Goal: Task Accomplishment & Management: Manage account settings

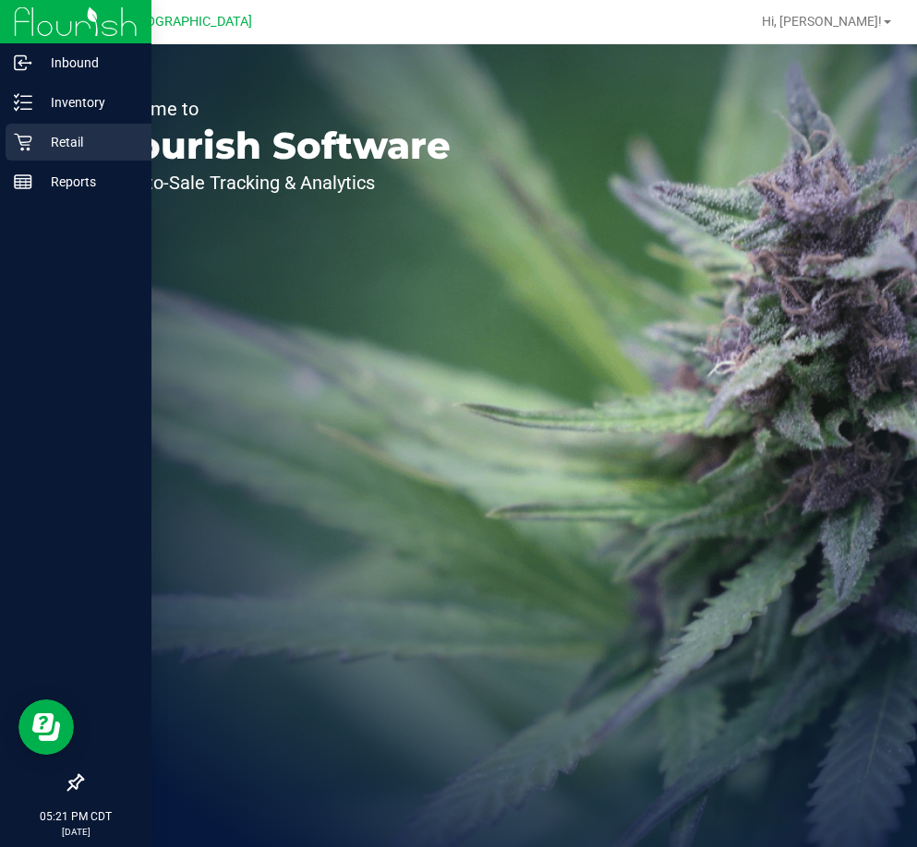
click at [27, 139] on icon at bounding box center [23, 142] width 18 height 18
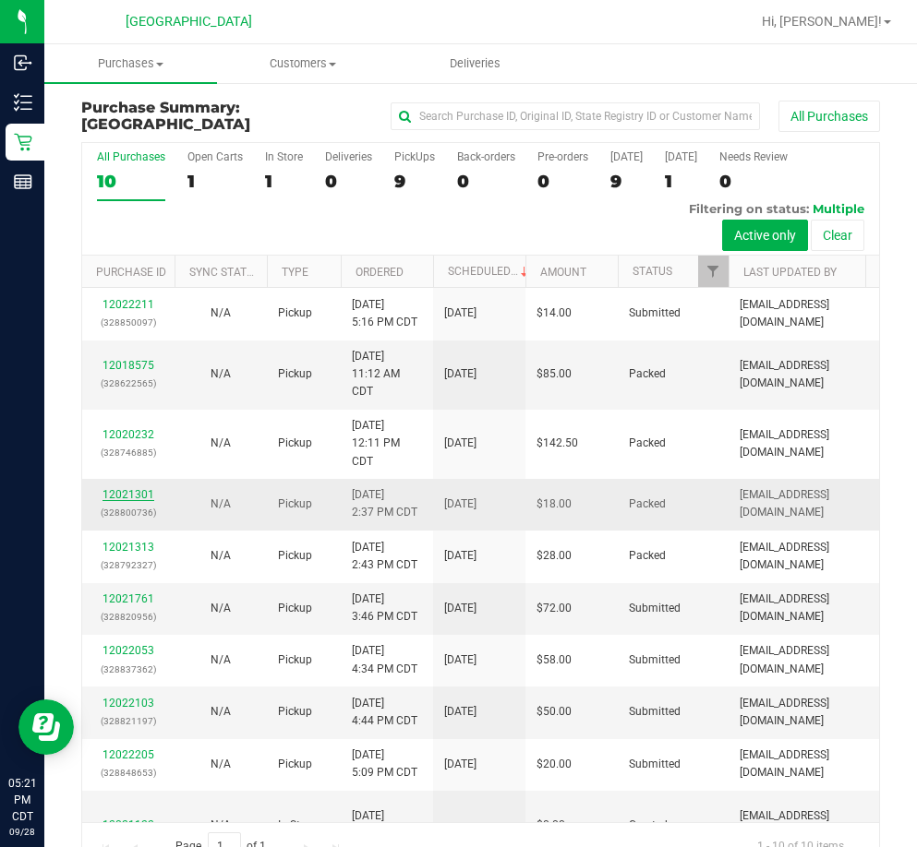
click at [144, 489] on link "12021301" at bounding box center [128, 494] width 52 height 13
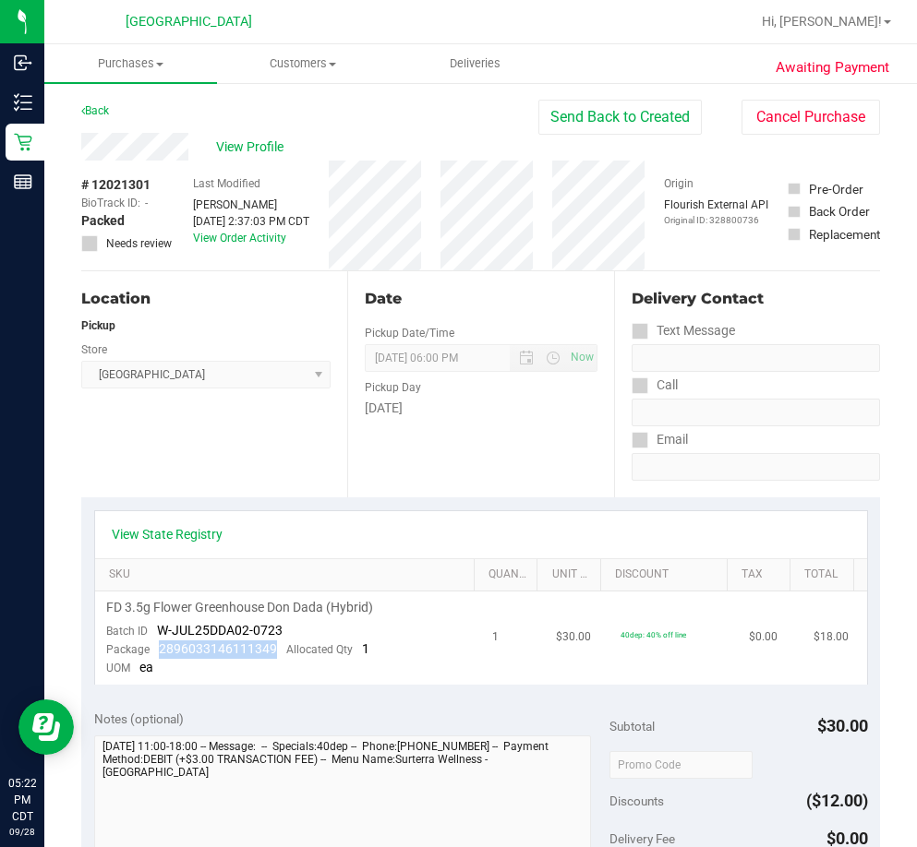
drag, startPoint x: 276, startPoint y: 645, endPoint x: 156, endPoint y: 647, distance: 120.0
click at [156, 647] on div "Package 2896033146111349 Allocated Qty 1" at bounding box center [237, 650] width 263 height 18
copy span "2896033146111349"
click at [94, 110] on link "Back" at bounding box center [95, 110] width 28 height 13
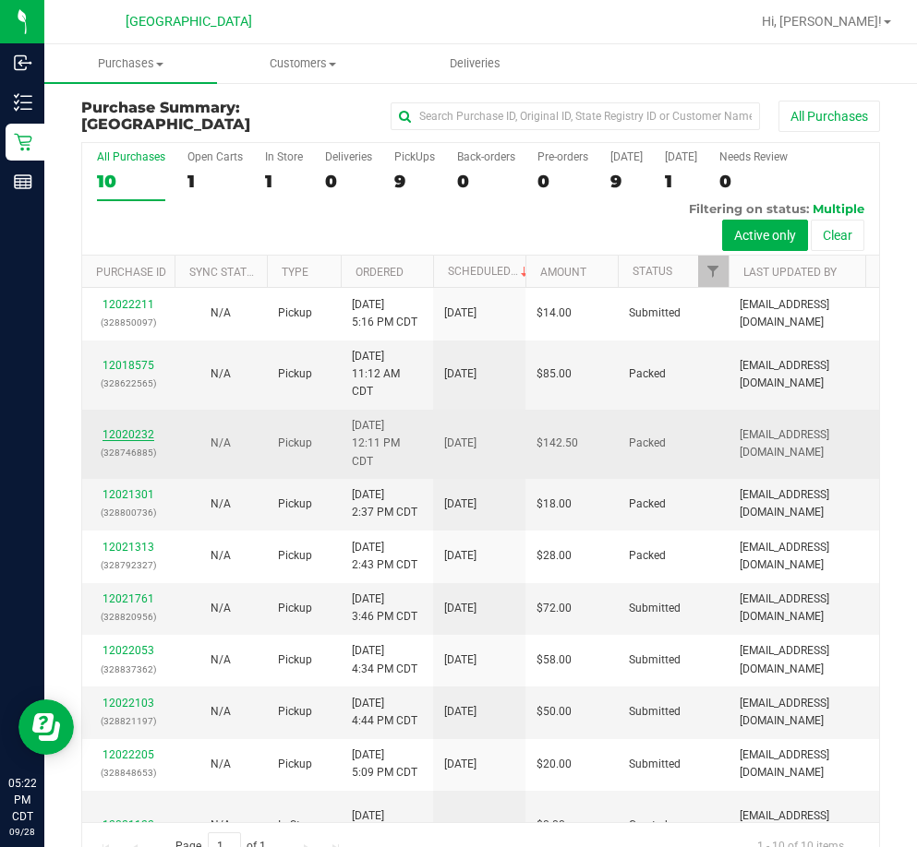
click at [130, 431] on link "12020232" at bounding box center [128, 434] width 52 height 13
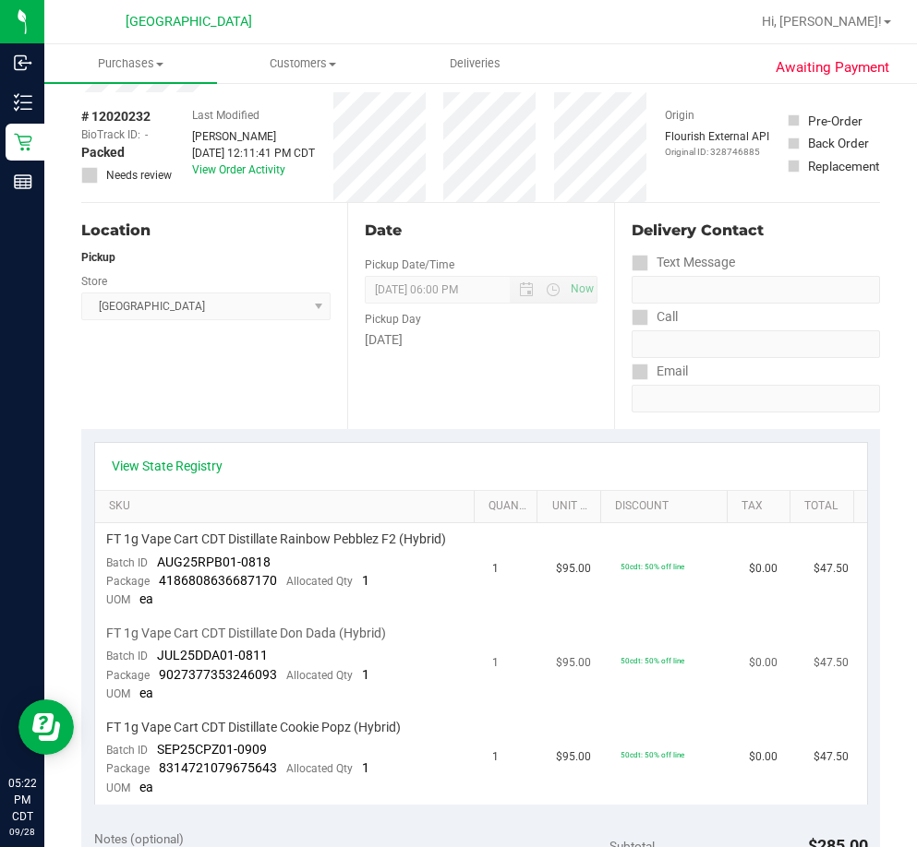
scroll to position [185, 0]
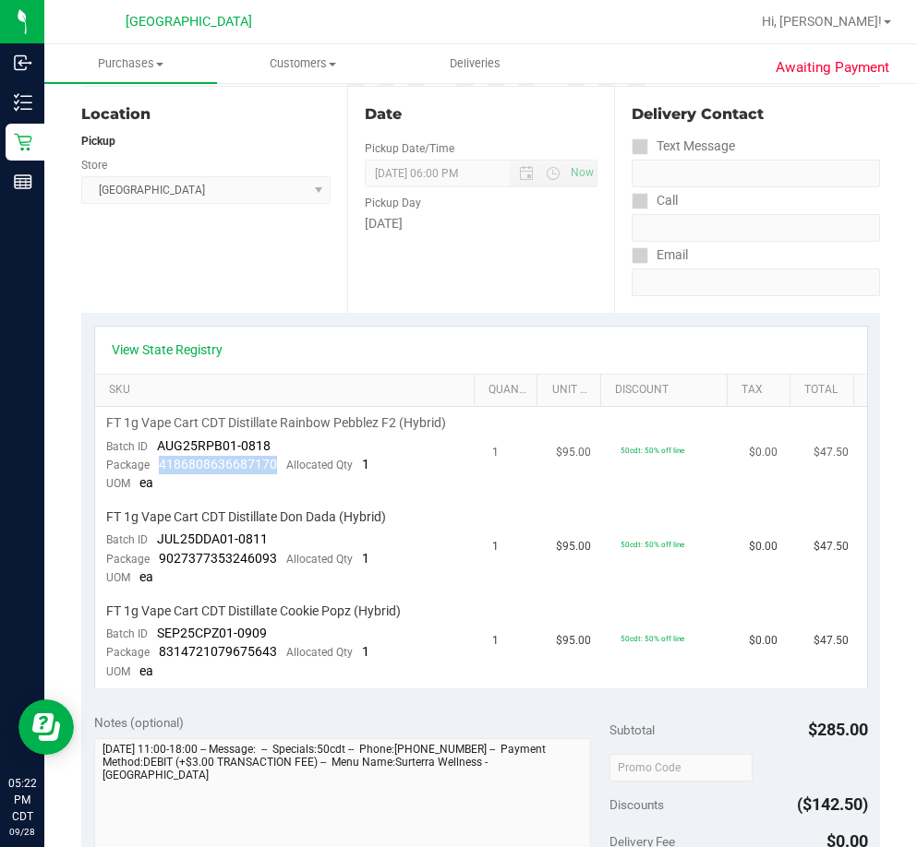
drag, startPoint x: 273, startPoint y: 463, endPoint x: 161, endPoint y: 459, distance: 112.7
click at [161, 459] on div "Package 4186808636687170 Allocated Qty 1" at bounding box center [237, 465] width 263 height 18
copy span "4186808636687170"
drag, startPoint x: 274, startPoint y: 560, endPoint x: 156, endPoint y: 567, distance: 118.3
click at [156, 567] on div "Package 9027377353246093 Allocated Qty 1" at bounding box center [237, 559] width 263 height 18
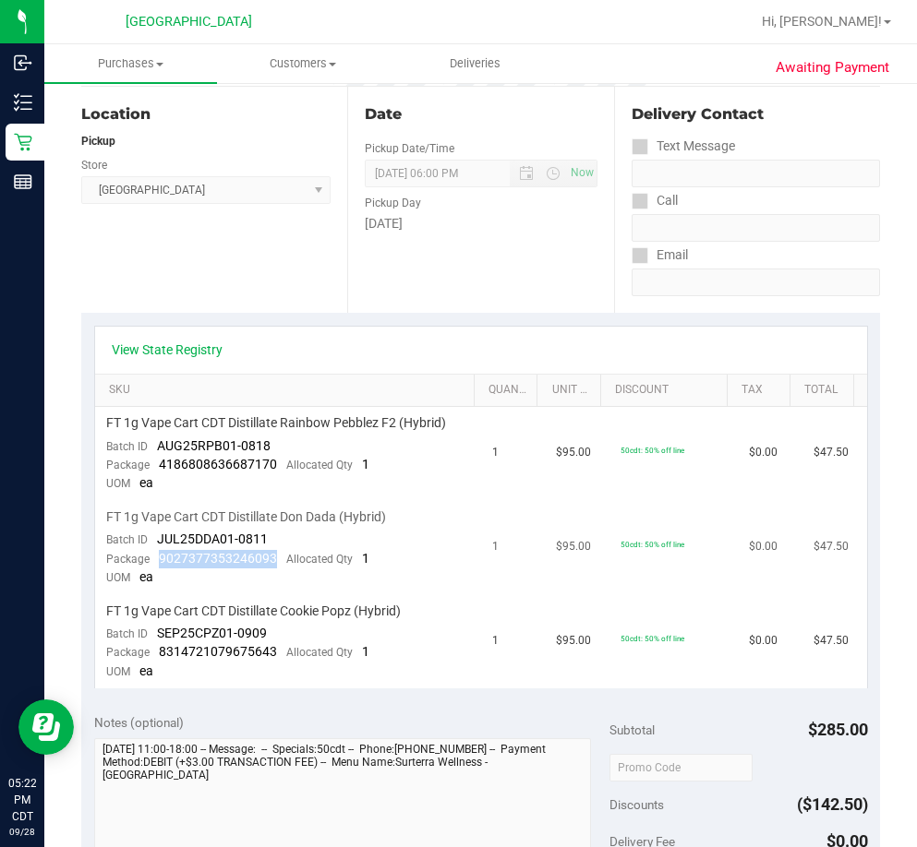
copy span "9027377353246093"
drag, startPoint x: 285, startPoint y: 652, endPoint x: 160, endPoint y: 654, distance: 125.6
click at [160, 654] on div "Package 8314721079675643 Allocated Qty 1" at bounding box center [237, 652] width 263 height 18
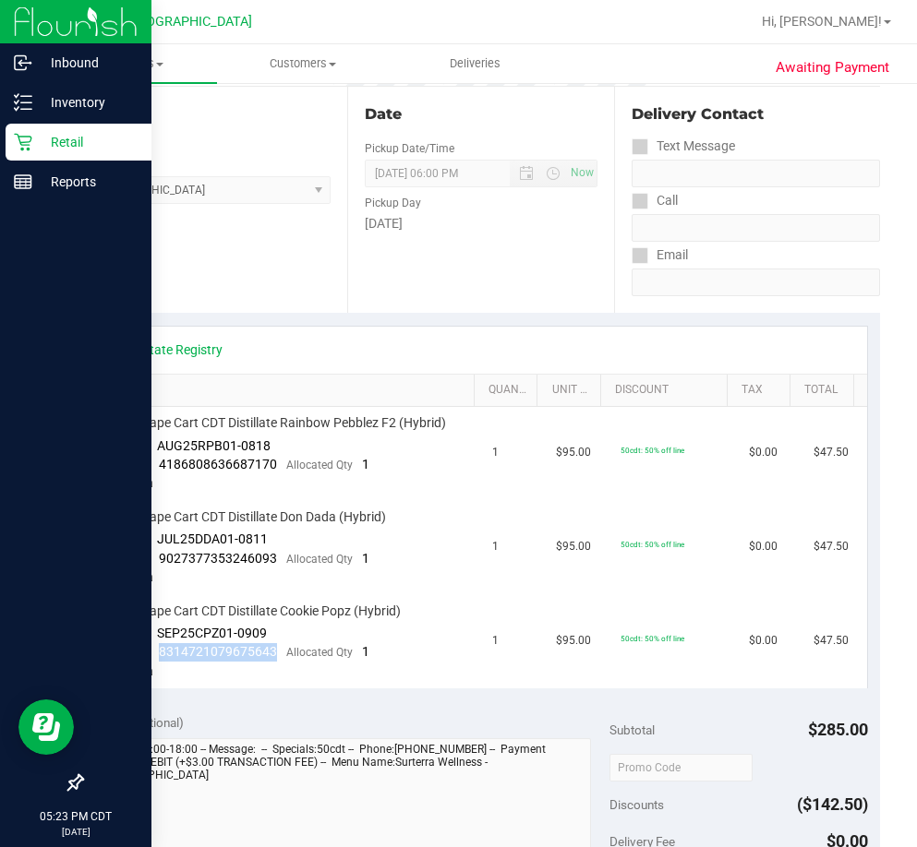
copy span "8314721079675643"
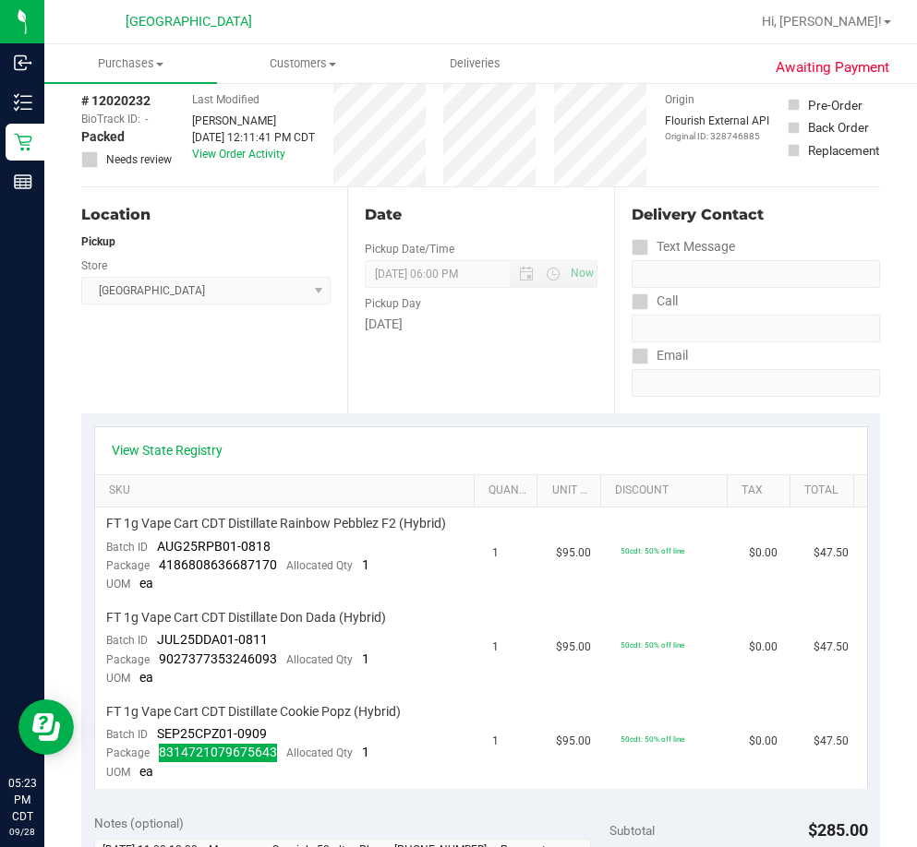
scroll to position [0, 0]
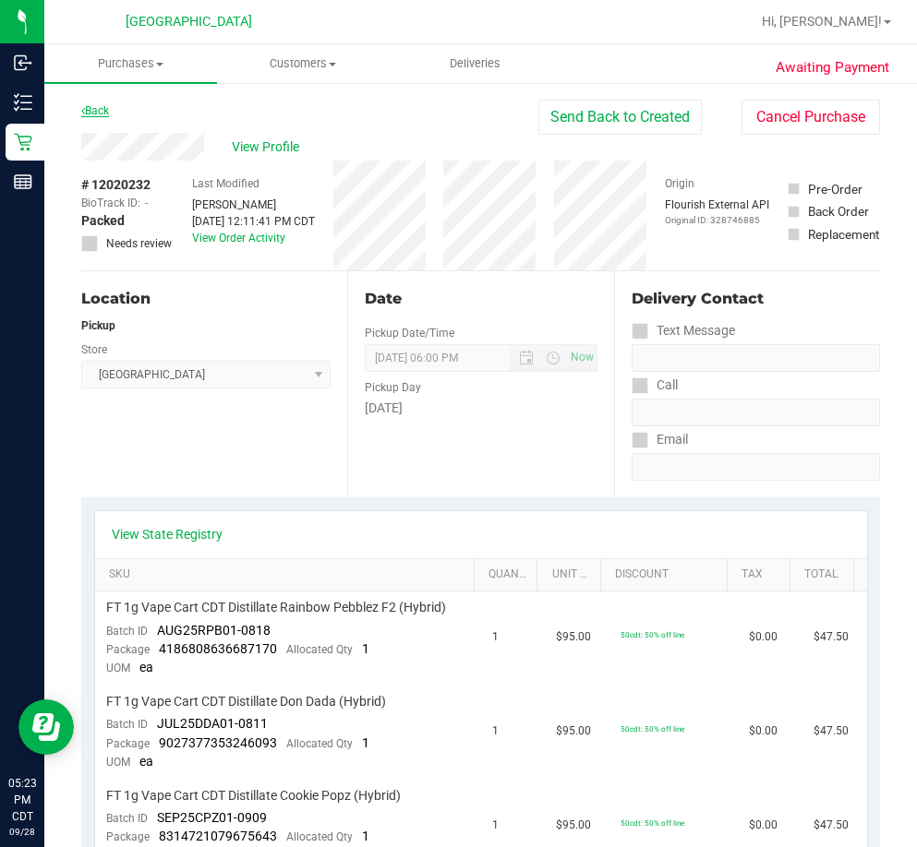
click at [108, 109] on link "Back" at bounding box center [95, 110] width 28 height 13
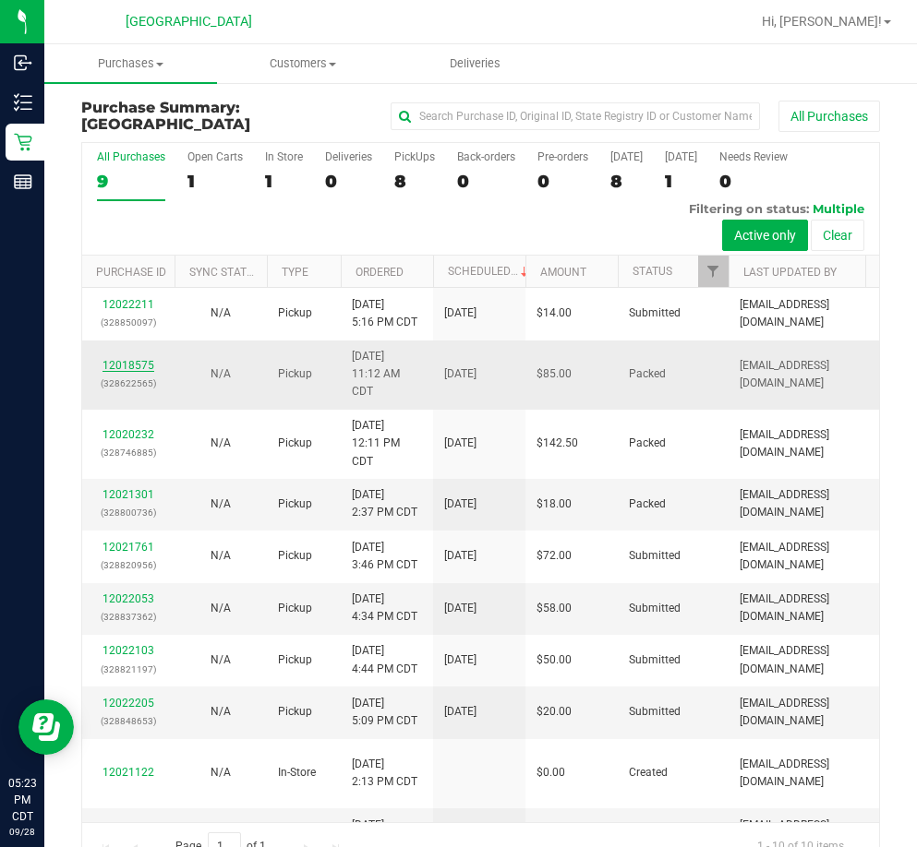
click at [142, 359] on link "12018575" at bounding box center [128, 365] width 52 height 13
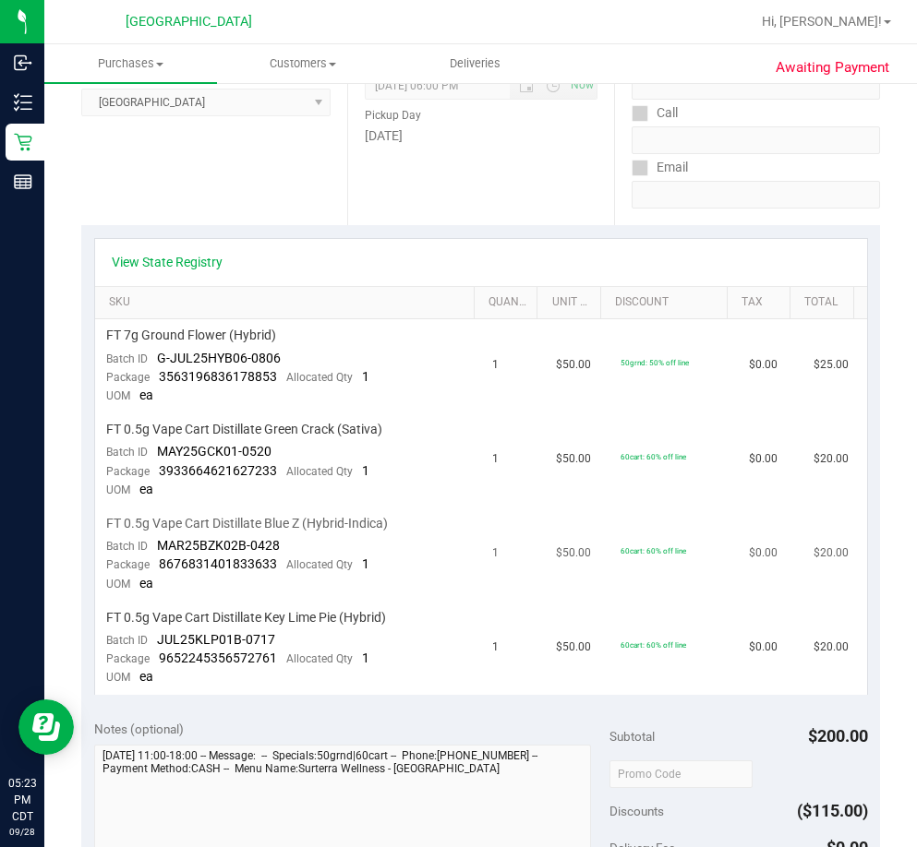
scroll to position [277, 0]
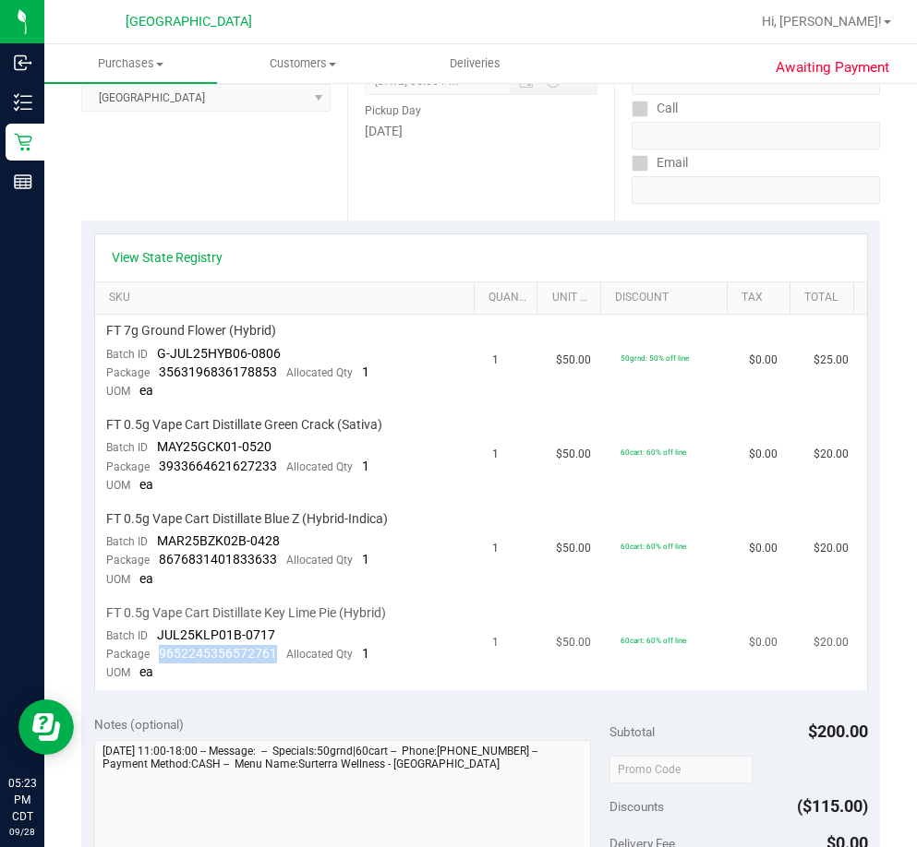
drag, startPoint x: 270, startPoint y: 656, endPoint x: 158, endPoint y: 654, distance: 112.7
click at [159, 654] on span "9652245356572761" at bounding box center [218, 653] width 118 height 15
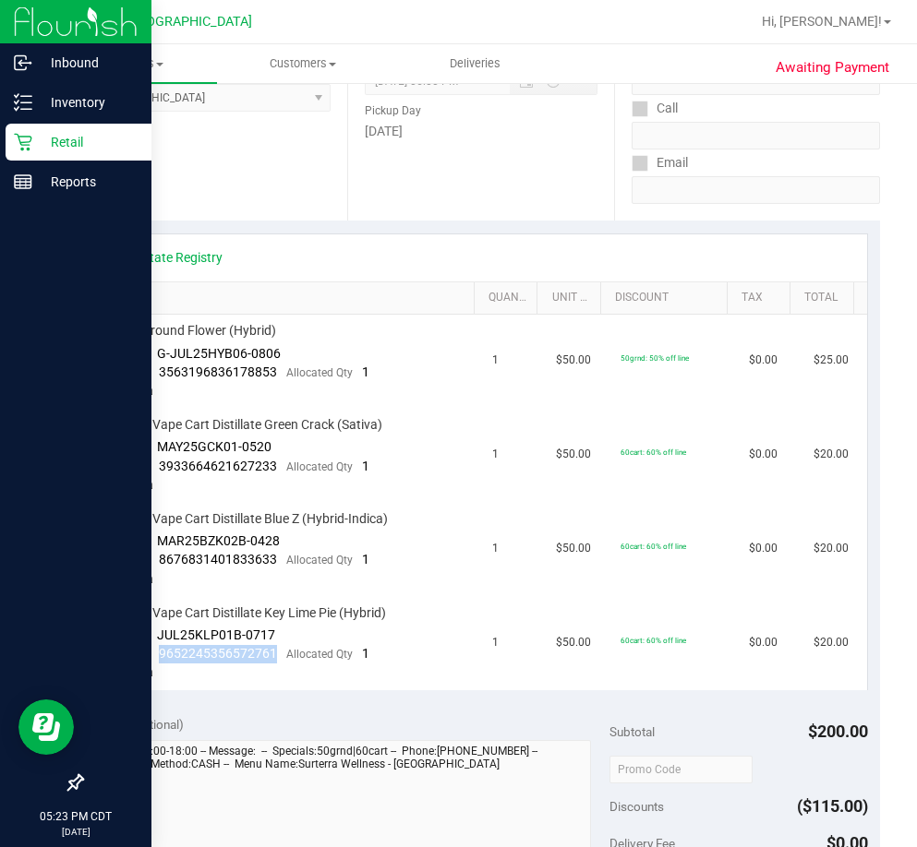
copy span "9652245356572761"
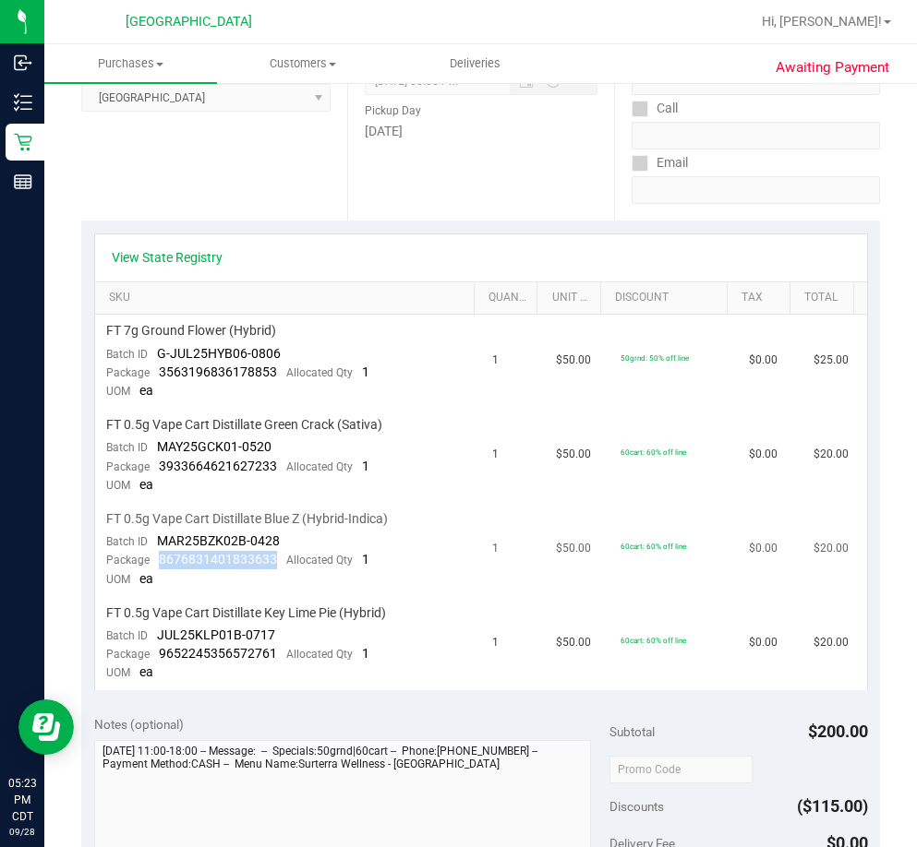
drag, startPoint x: 277, startPoint y: 565, endPoint x: 157, endPoint y: 565, distance: 120.0
click at [157, 565] on div "Package 8676831401833633 Allocated Qty 1" at bounding box center [237, 560] width 263 height 18
copy span "8676831401833633"
drag, startPoint x: 281, startPoint y: 458, endPoint x: 241, endPoint y: 464, distance: 40.2
click at [241, 462] on div "Package 3933664621627233 Allocated Qty 1" at bounding box center [237, 467] width 263 height 18
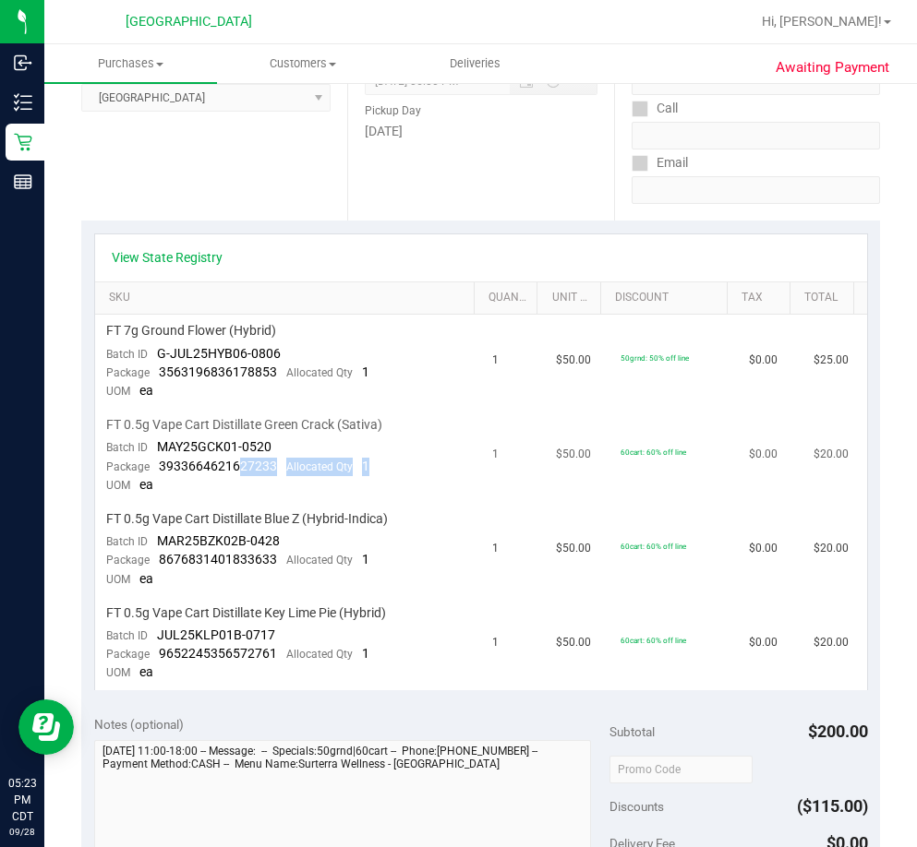
drag, startPoint x: 249, startPoint y: 476, endPoint x: 260, endPoint y: 478, distance: 11.2
click at [250, 476] on td "FT 0.5g Vape Cart Distillate Green Crack (Sativa) Batch ID MAY25GCK01-0520 Pack…" at bounding box center [288, 456] width 386 height 94
click at [279, 472] on div "Package 3933664621627233 Allocated Qty 1" at bounding box center [237, 467] width 263 height 18
drag, startPoint x: 272, startPoint y: 466, endPoint x: 160, endPoint y: 462, distance: 112.7
click at [160, 462] on span "3933664621627233" at bounding box center [218, 466] width 118 height 15
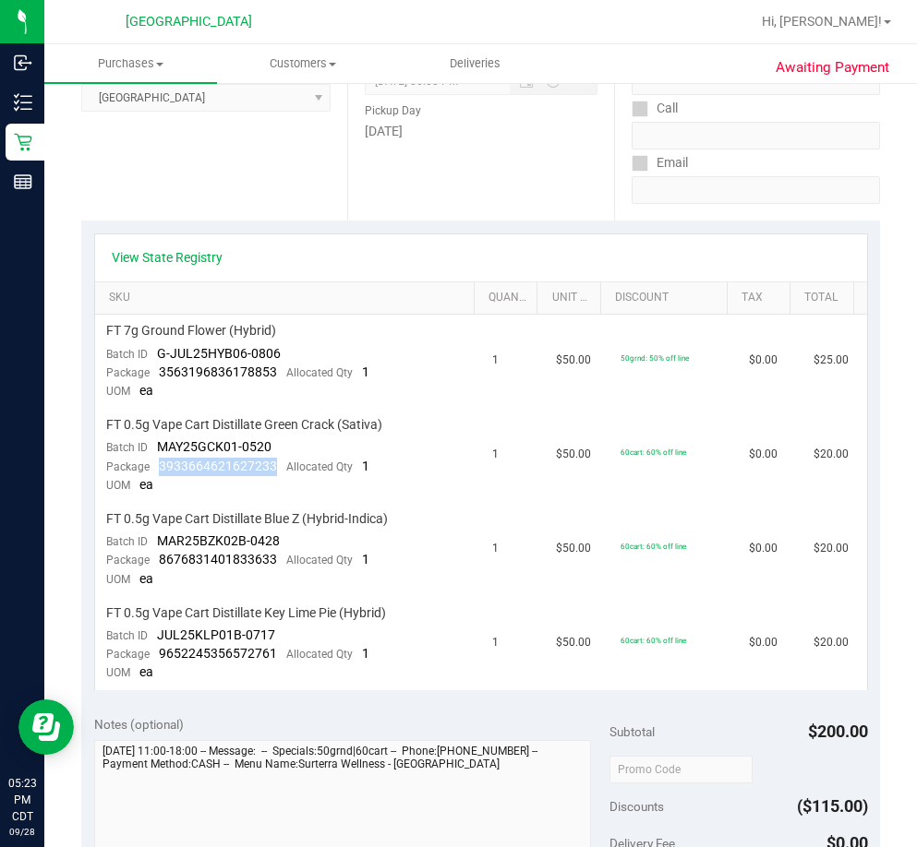
copy span "3933664621627233"
drag, startPoint x: 274, startPoint y: 368, endPoint x: 160, endPoint y: 373, distance: 114.6
click at [160, 373] on div "Package 3563196836178853 Allocated Qty 1" at bounding box center [237, 373] width 263 height 18
copy span "3563196836178853"
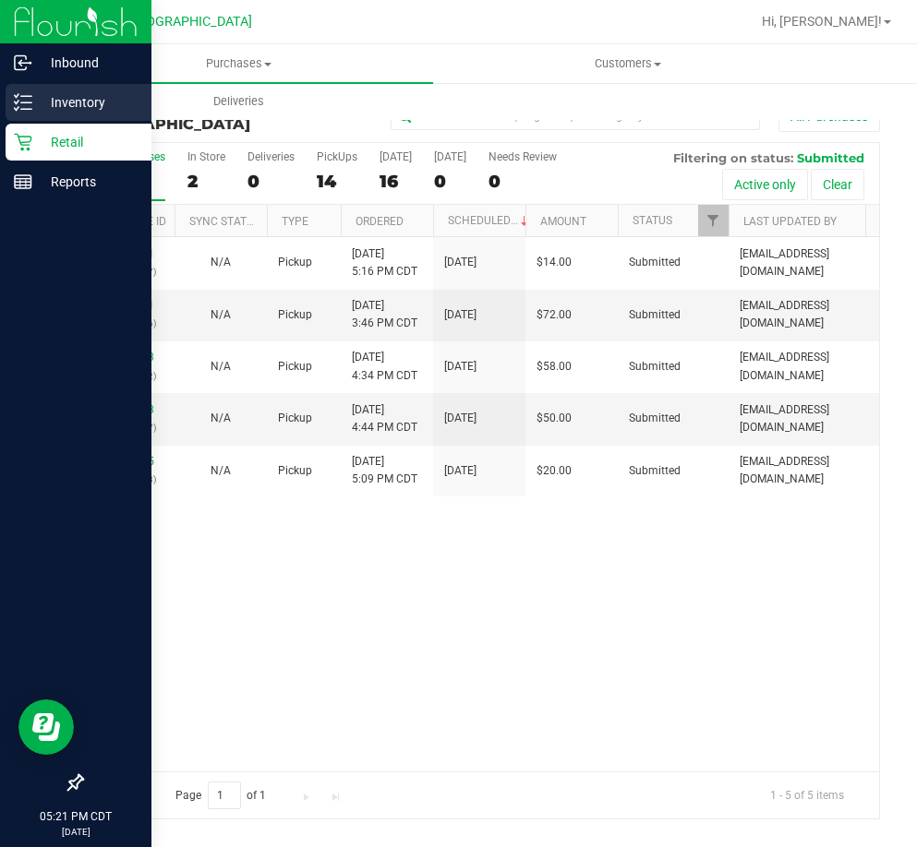
click at [30, 96] on line at bounding box center [26, 96] width 10 height 0
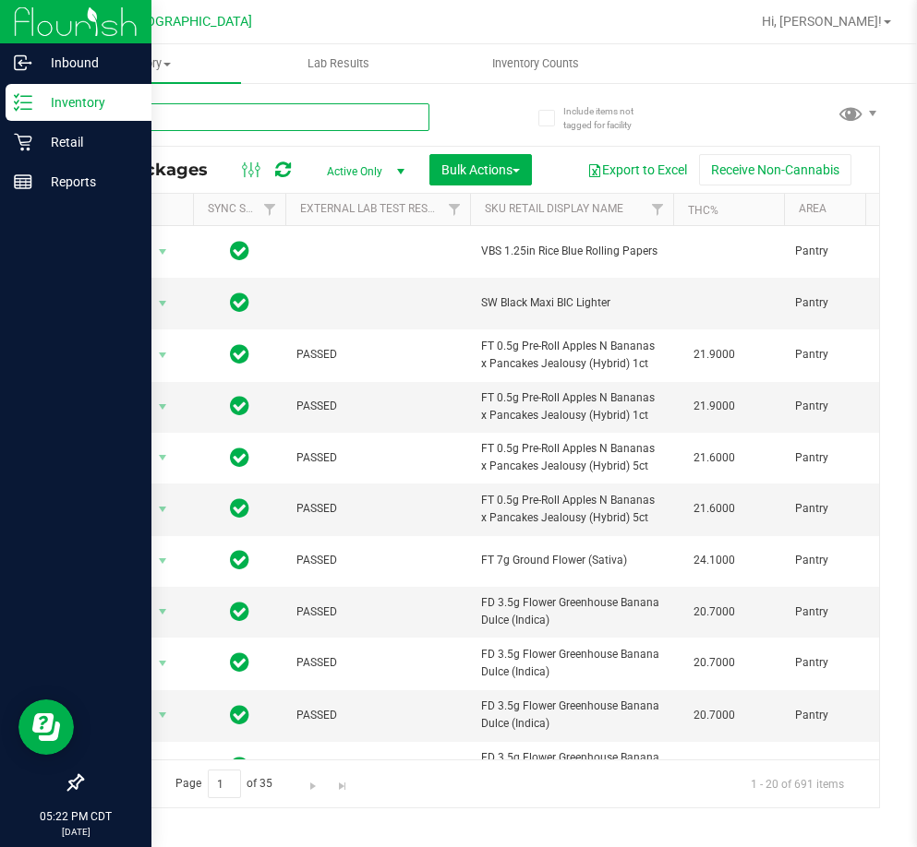
click at [188, 118] on input "text" at bounding box center [255, 117] width 348 height 28
paste input "2896033146111349"
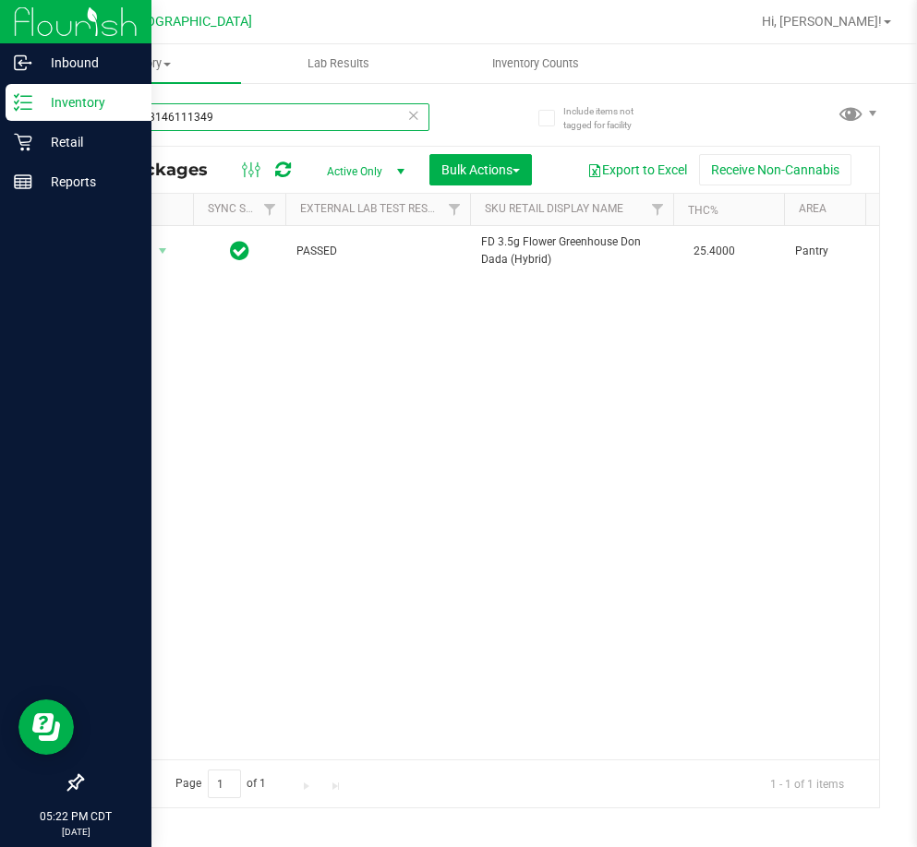
drag, startPoint x: 222, startPoint y: 126, endPoint x: 48, endPoint y: 142, distance: 174.4
click at [45, 138] on div "Include items not tagged for facility 2896033146111349 All Packages Active Only…" at bounding box center [480, 362] width 872 height 563
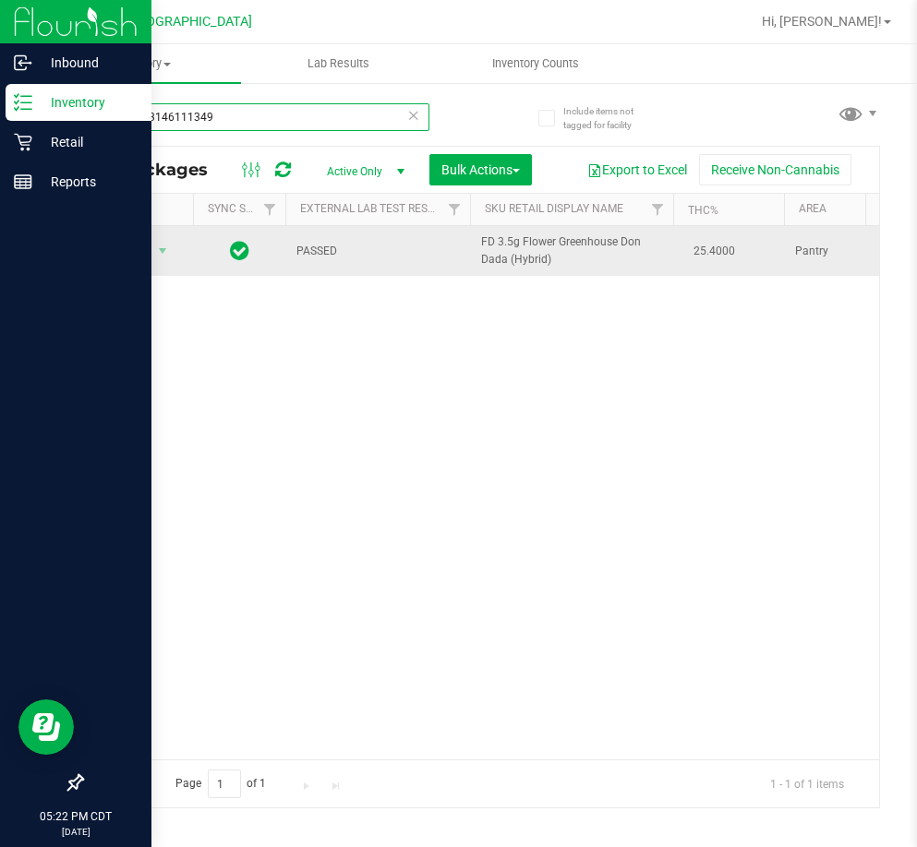
paste input "4186808636687170"
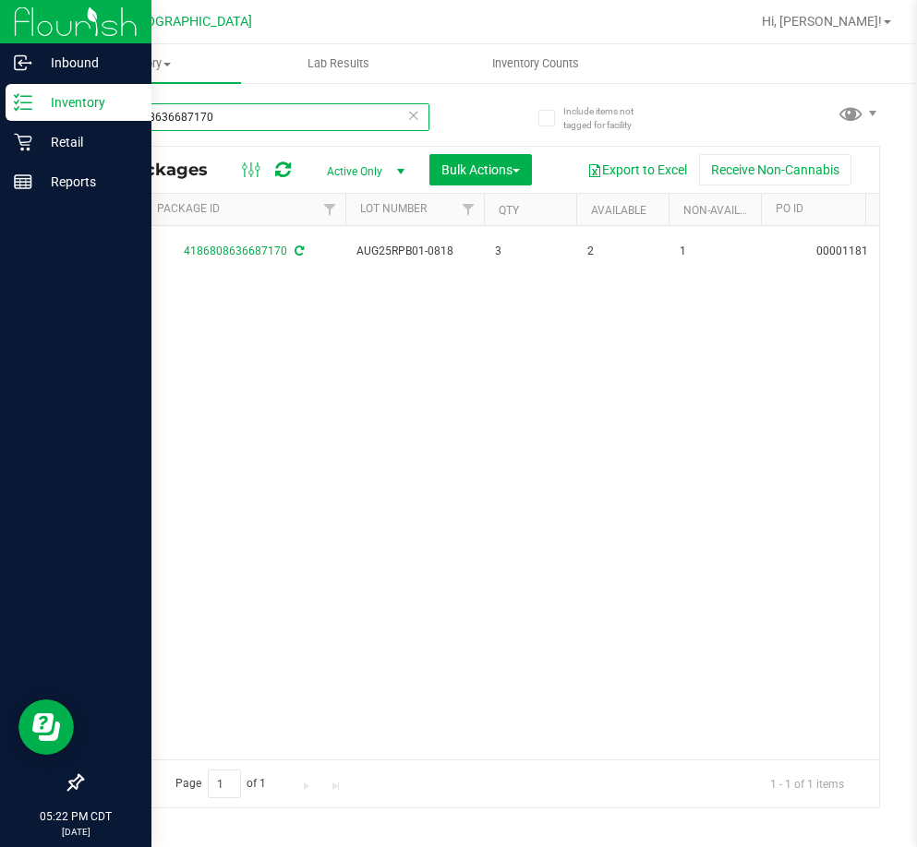
scroll to position [0, 1036]
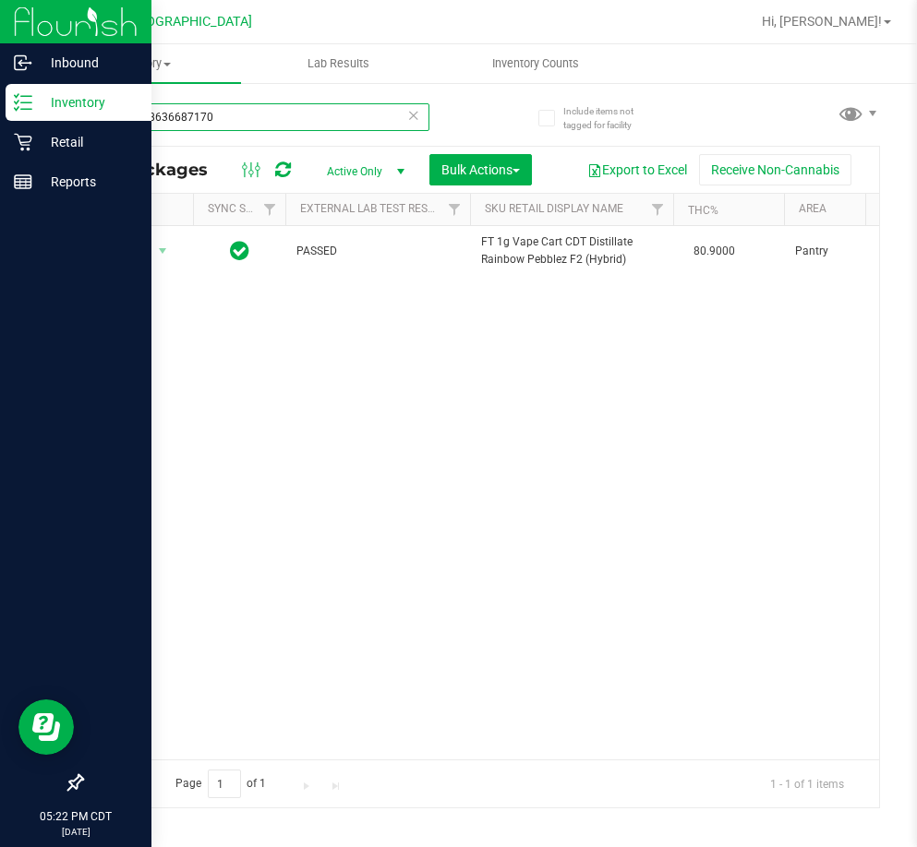
drag, startPoint x: 216, startPoint y: 751, endPoint x: 51, endPoint y: 30, distance: 739.7
drag, startPoint x: 237, startPoint y: 107, endPoint x: 72, endPoint y: 125, distance: 166.2
click at [72, 125] on div "Include items not tagged for facility 4186808636687170 All Packages Active Only…" at bounding box center [480, 362] width 872 height 563
paste input "9027377353246093"
drag, startPoint x: 226, startPoint y: 120, endPoint x: 103, endPoint y: 120, distance: 122.8
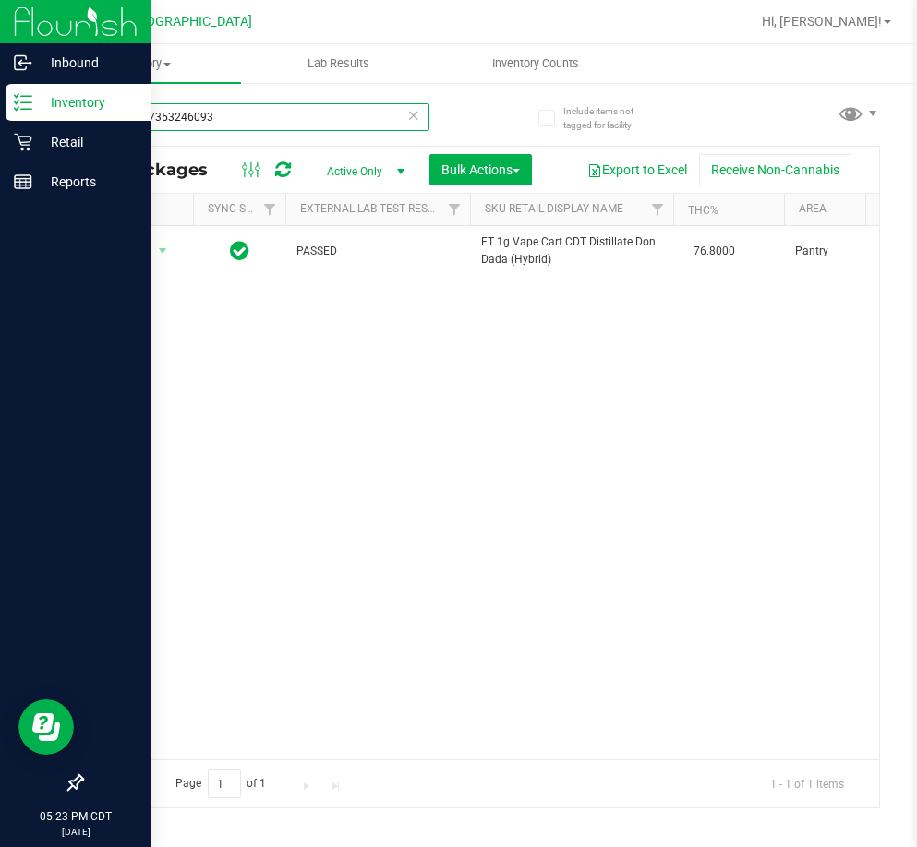
click at [103, 118] on input "9027377353246093" at bounding box center [255, 117] width 348 height 28
paste input "831472107967564"
drag, startPoint x: 224, startPoint y: 120, endPoint x: 91, endPoint y: 105, distance: 133.8
click at [91, 105] on input "8314721079675643" at bounding box center [255, 117] width 348 height 28
paste input "9652245356572761"
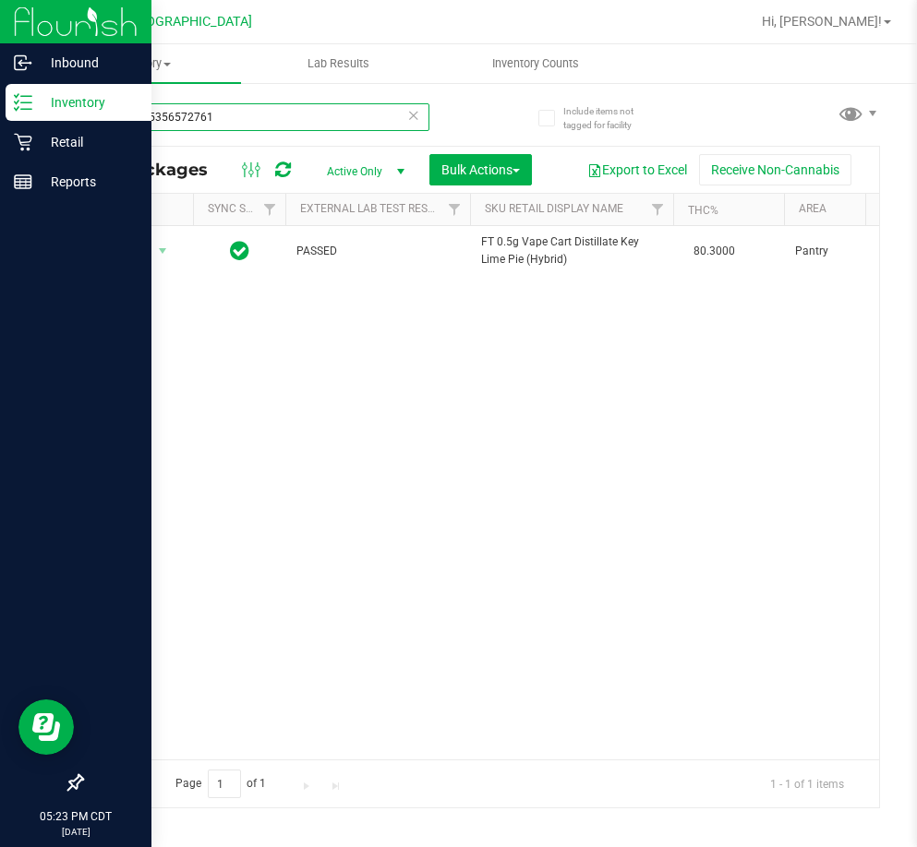
drag, startPoint x: 220, startPoint y: 127, endPoint x: 39, endPoint y: 123, distance: 181.0
click at [39, 123] on div "Inbound Inventory Retail Reports 05:23 PM CDT 09/28/2025 09/28 Panama City WC H…" at bounding box center [458, 423] width 917 height 847
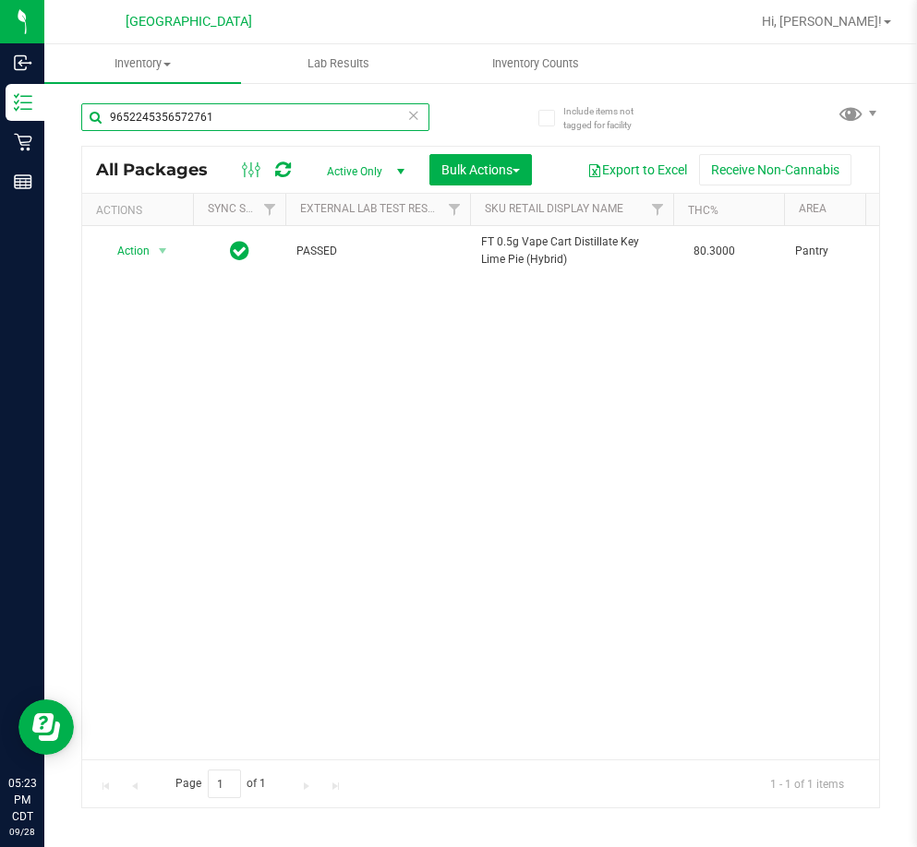
paste input "8676831401833633"
drag, startPoint x: 233, startPoint y: 111, endPoint x: 76, endPoint y: 102, distance: 157.2
click at [76, 102] on div "Include items not tagged for facility 8676831401833633 All Packages Active Only…" at bounding box center [480, 362] width 872 height 563
paste input "39336646216272"
drag, startPoint x: 270, startPoint y: 113, endPoint x: 57, endPoint y: 108, distance: 212.4
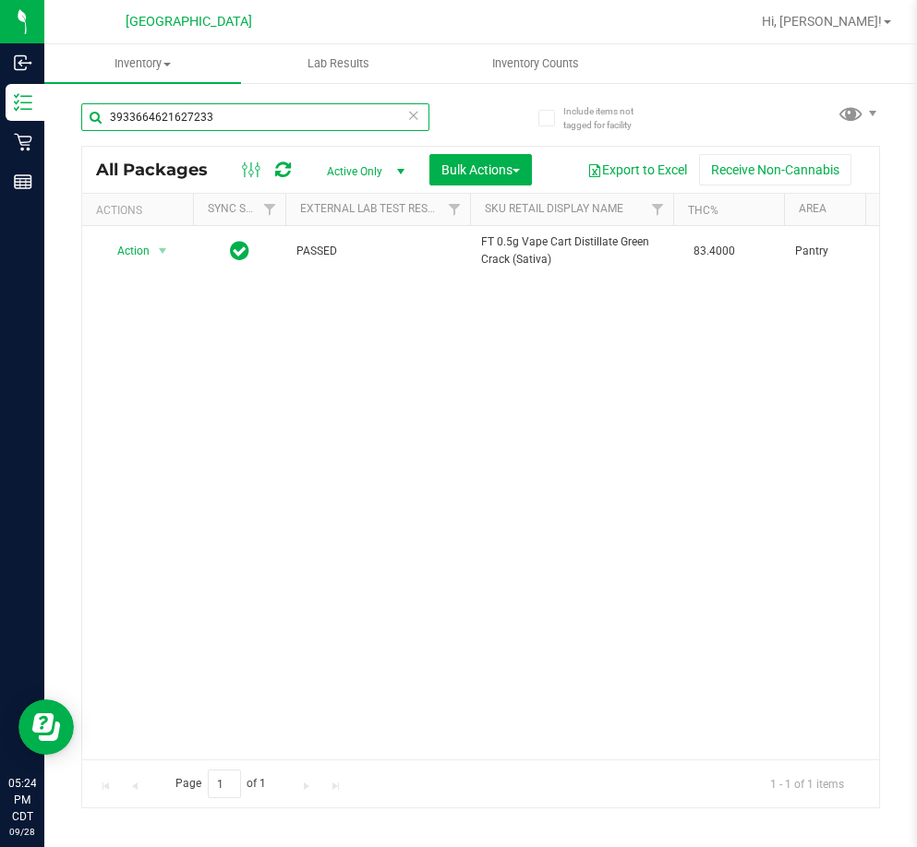
click at [57, 108] on div "Include items not tagged for facility 3933664621627233 All Packages Active Only…" at bounding box center [480, 362] width 872 height 563
paste input "56319683617885"
type input "3563196836178853"
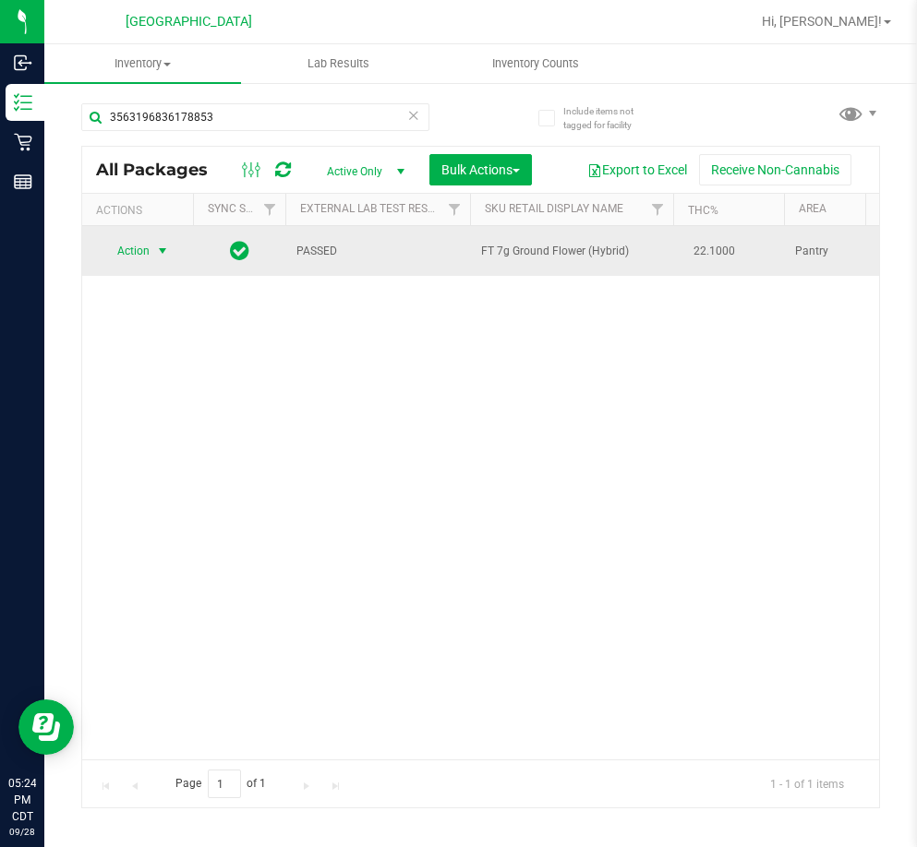
click at [139, 248] on span "Action" at bounding box center [126, 251] width 50 height 26
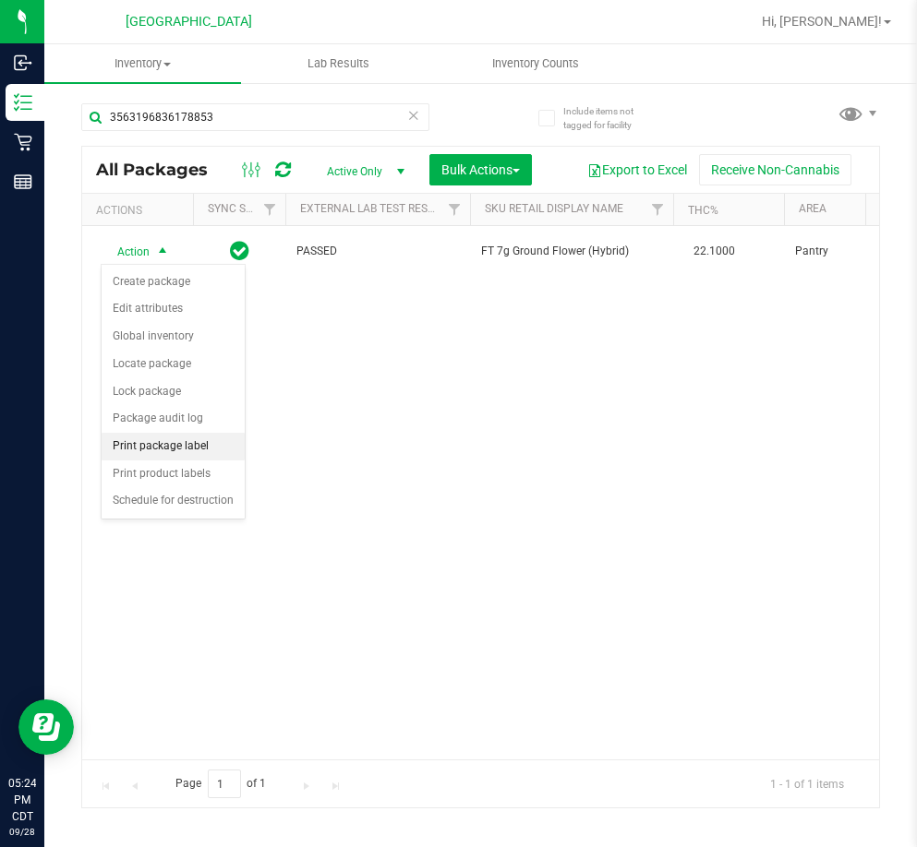
click at [204, 439] on li "Print package label" at bounding box center [173, 447] width 143 height 28
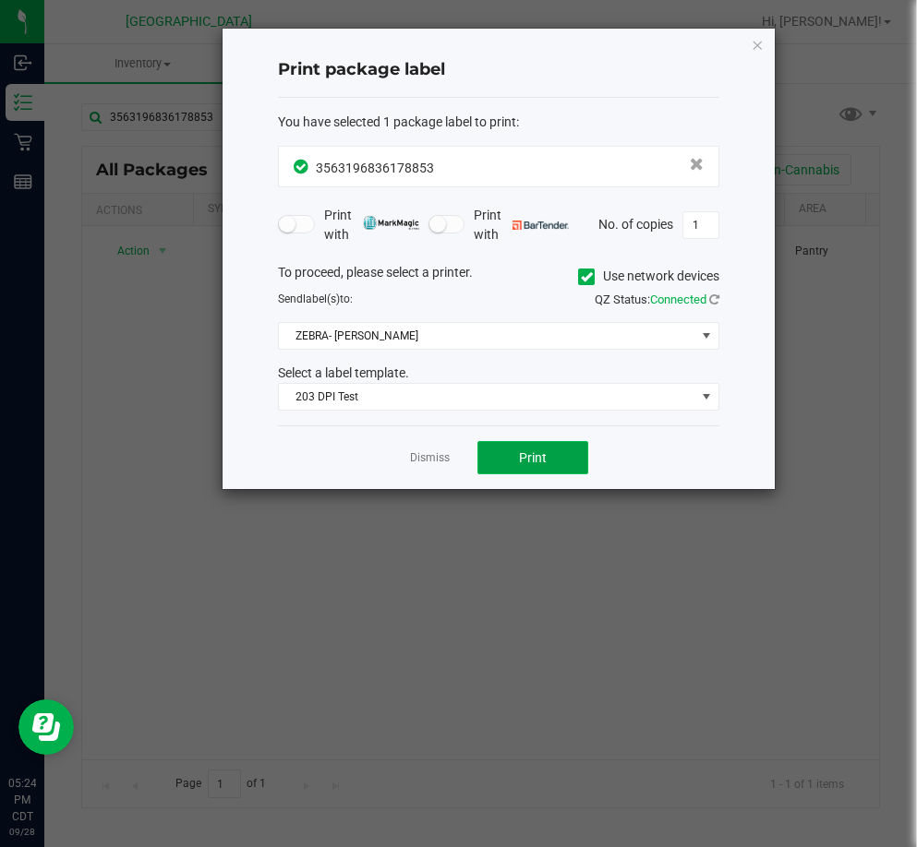
click at [562, 456] on button "Print" at bounding box center [532, 457] width 111 height 33
click at [429, 465] on link "Dismiss" at bounding box center [430, 459] width 40 height 16
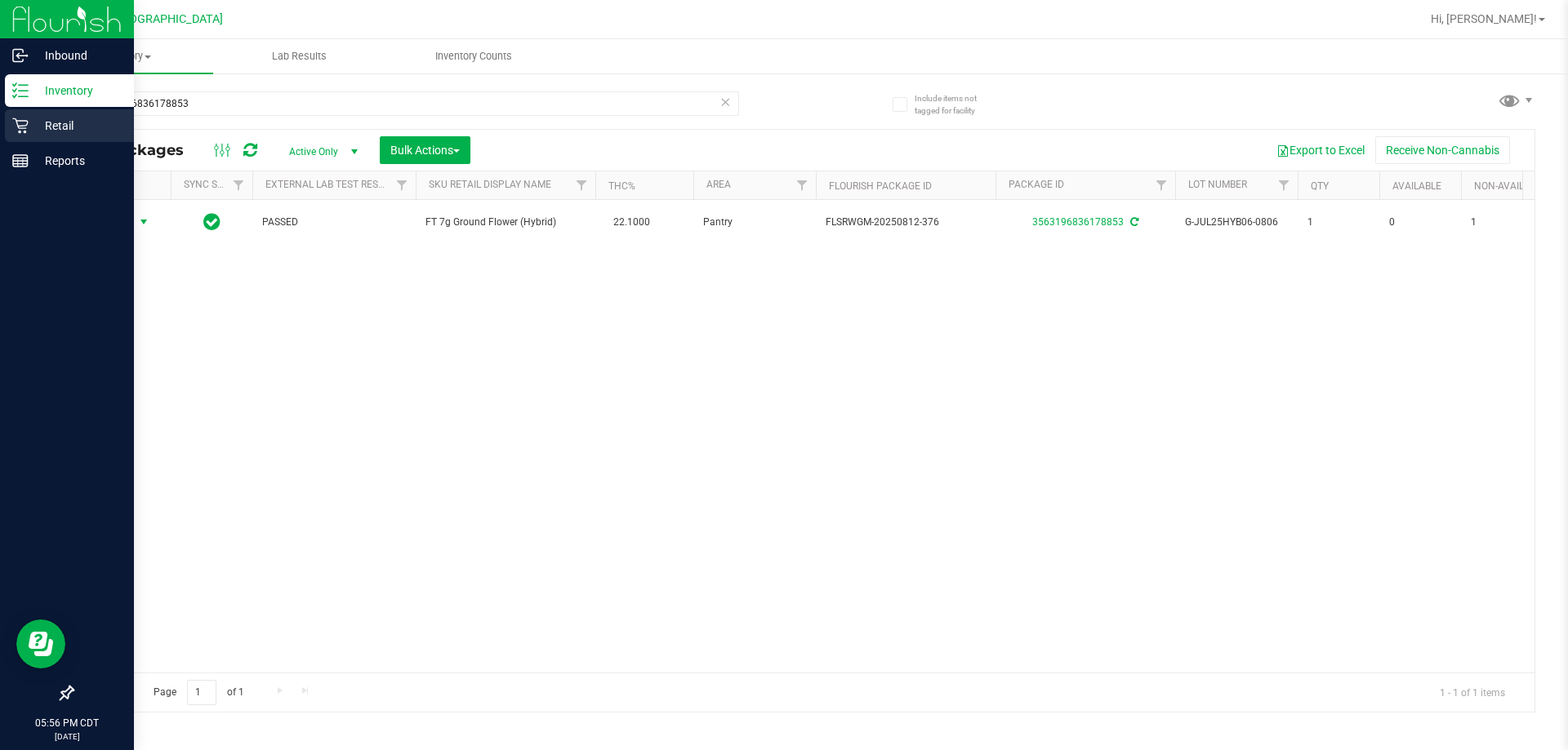
click at [106, 130] on p "Retail" at bounding box center [77, 126] width 98 height 19
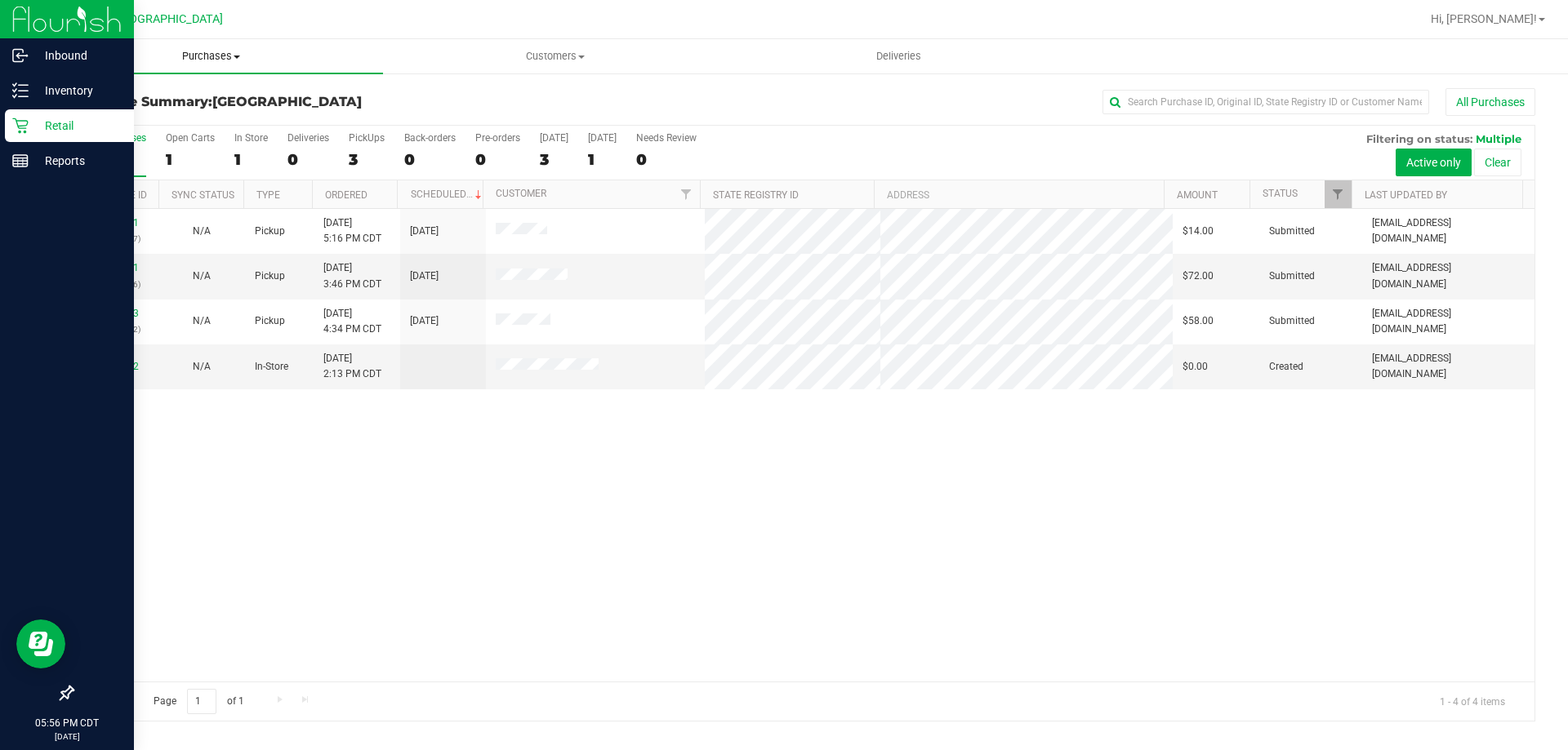
click at [220, 50] on span "Purchases" at bounding box center [210, 56] width 344 height 15
click at [187, 119] on li "Fulfillment" at bounding box center [210, 119] width 344 height 19
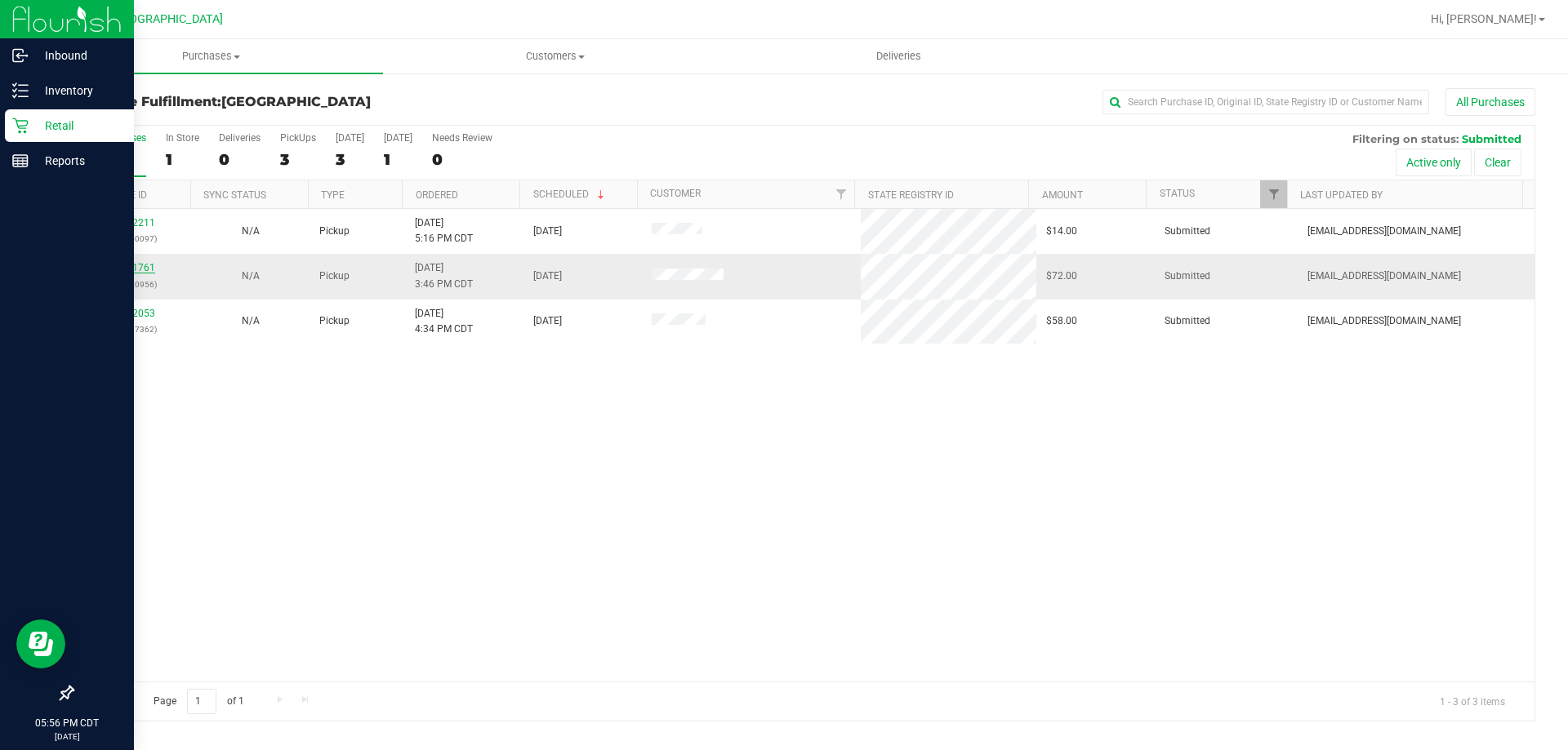
click at [128, 268] on link "12021761" at bounding box center [133, 267] width 46 height 11
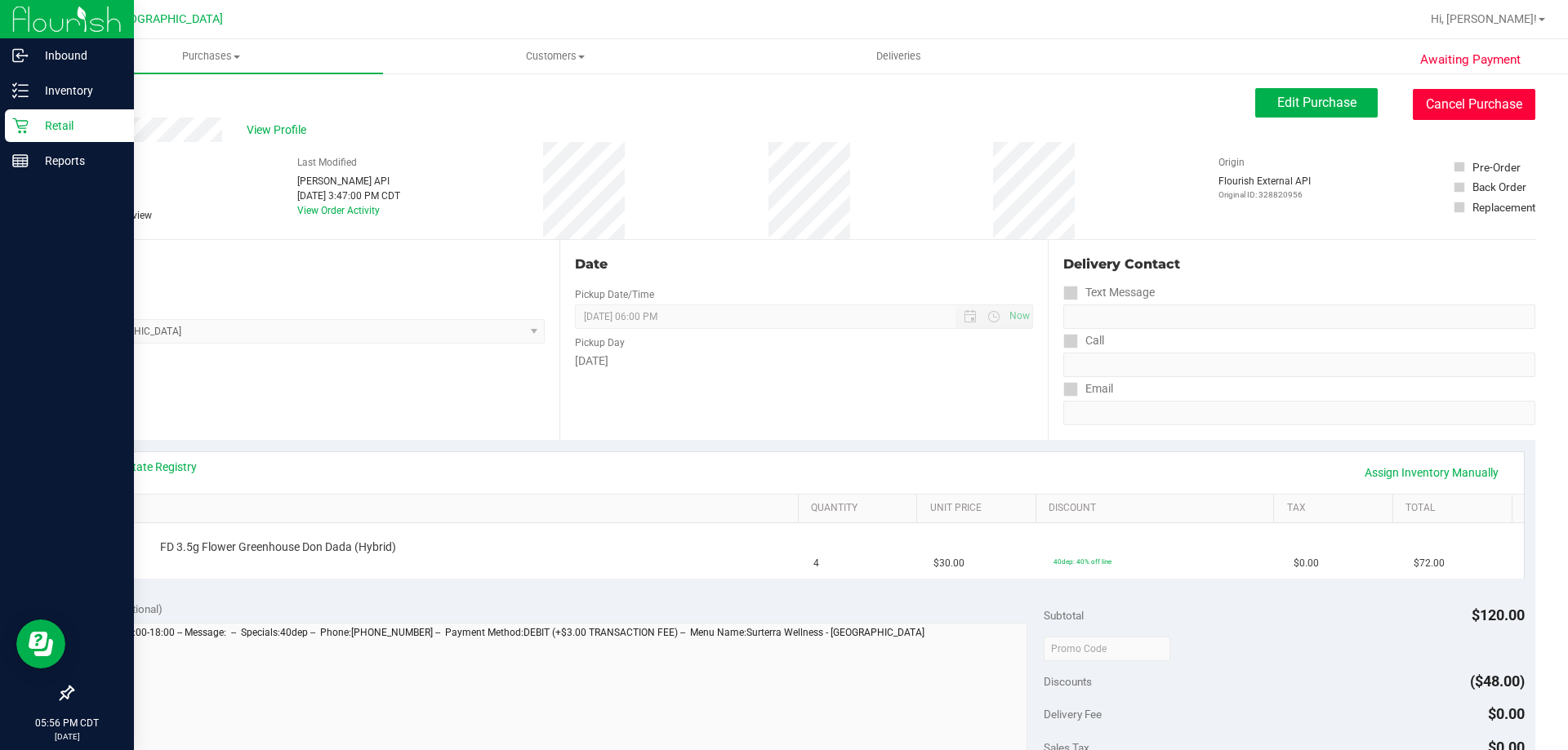
click at [810, 106] on button "Cancel Purchase" at bounding box center [1473, 104] width 122 height 31
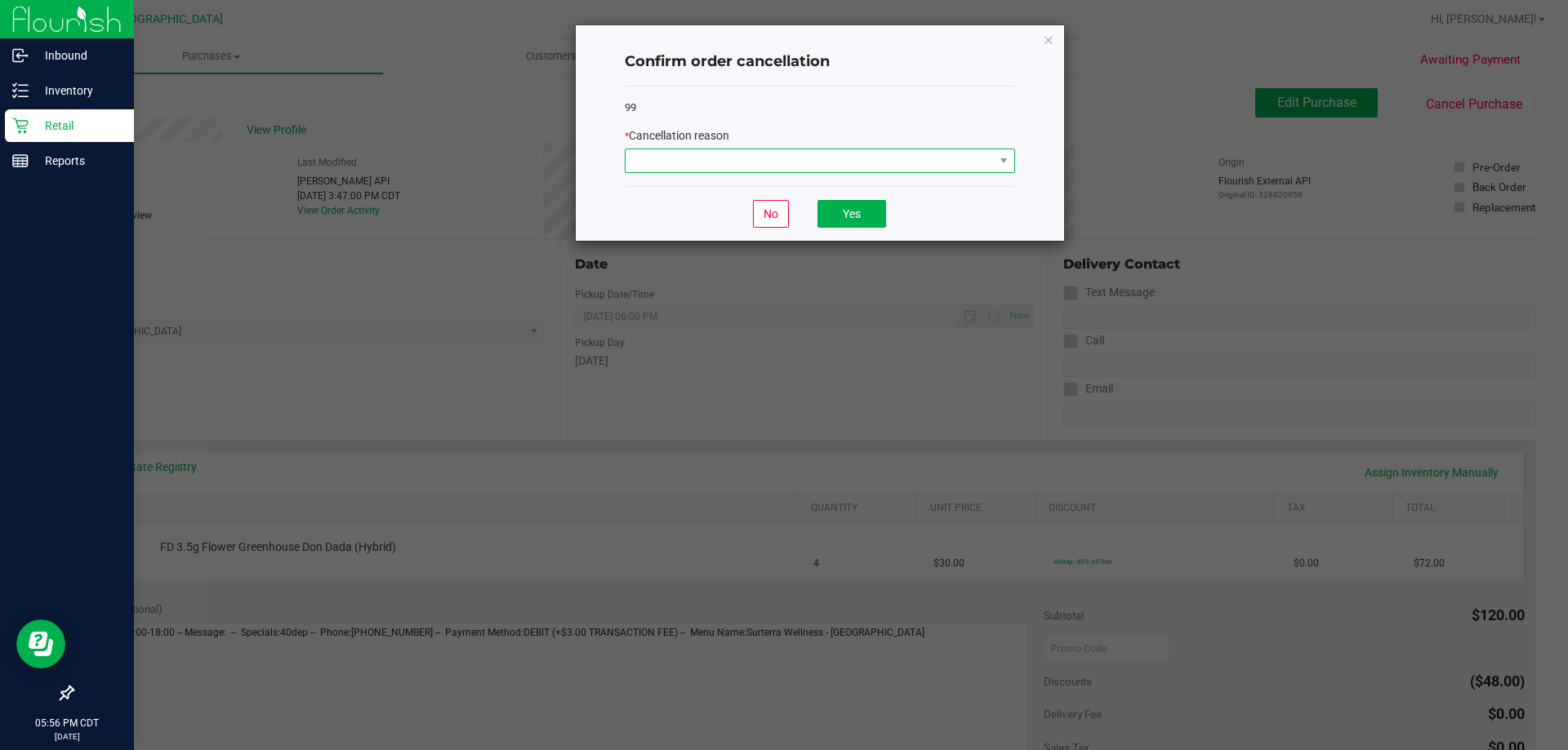
click at [810, 157] on span at bounding box center [809, 161] width 368 height 23
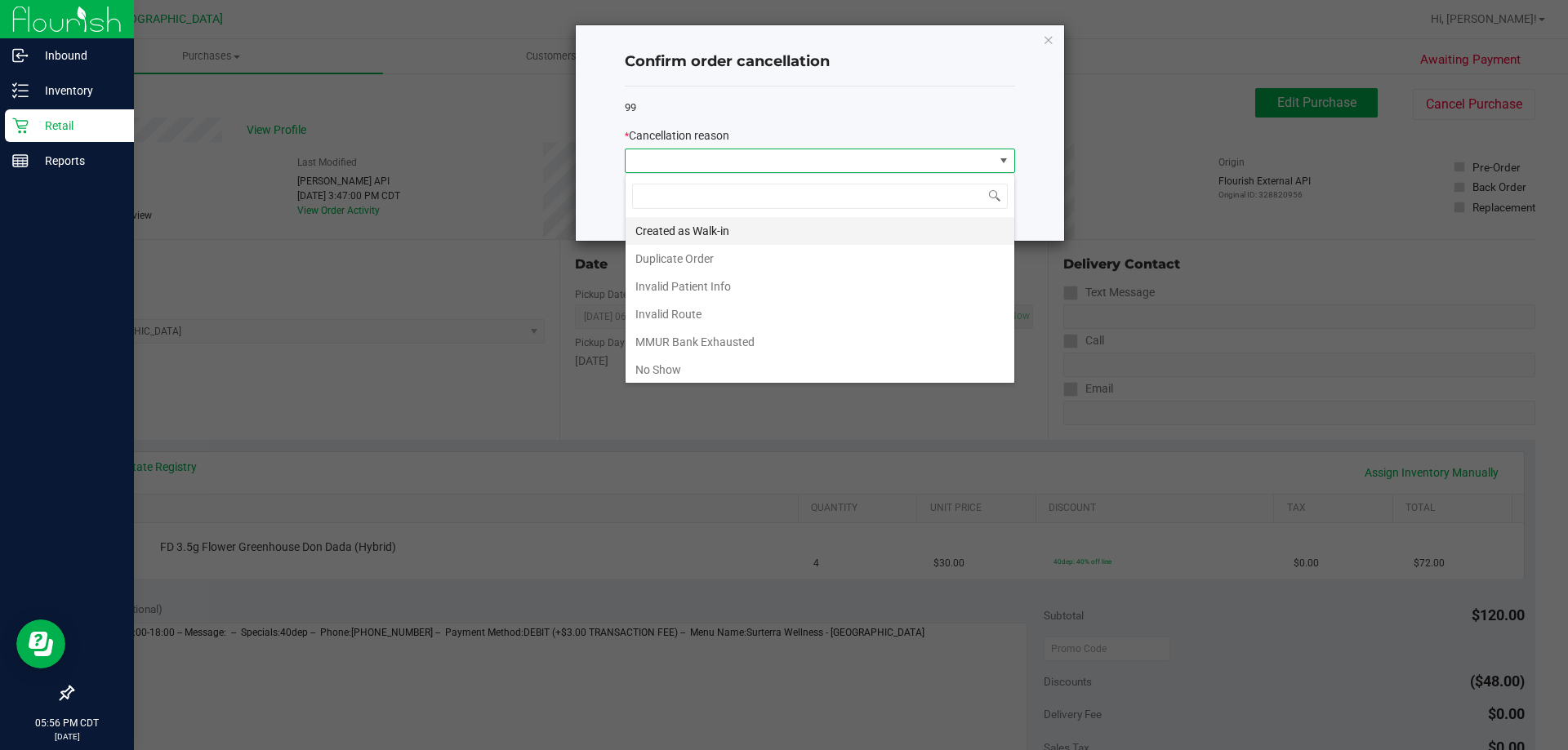
scroll to position [25, 390]
click at [682, 373] on li "No Show" at bounding box center [819, 370] width 388 height 27
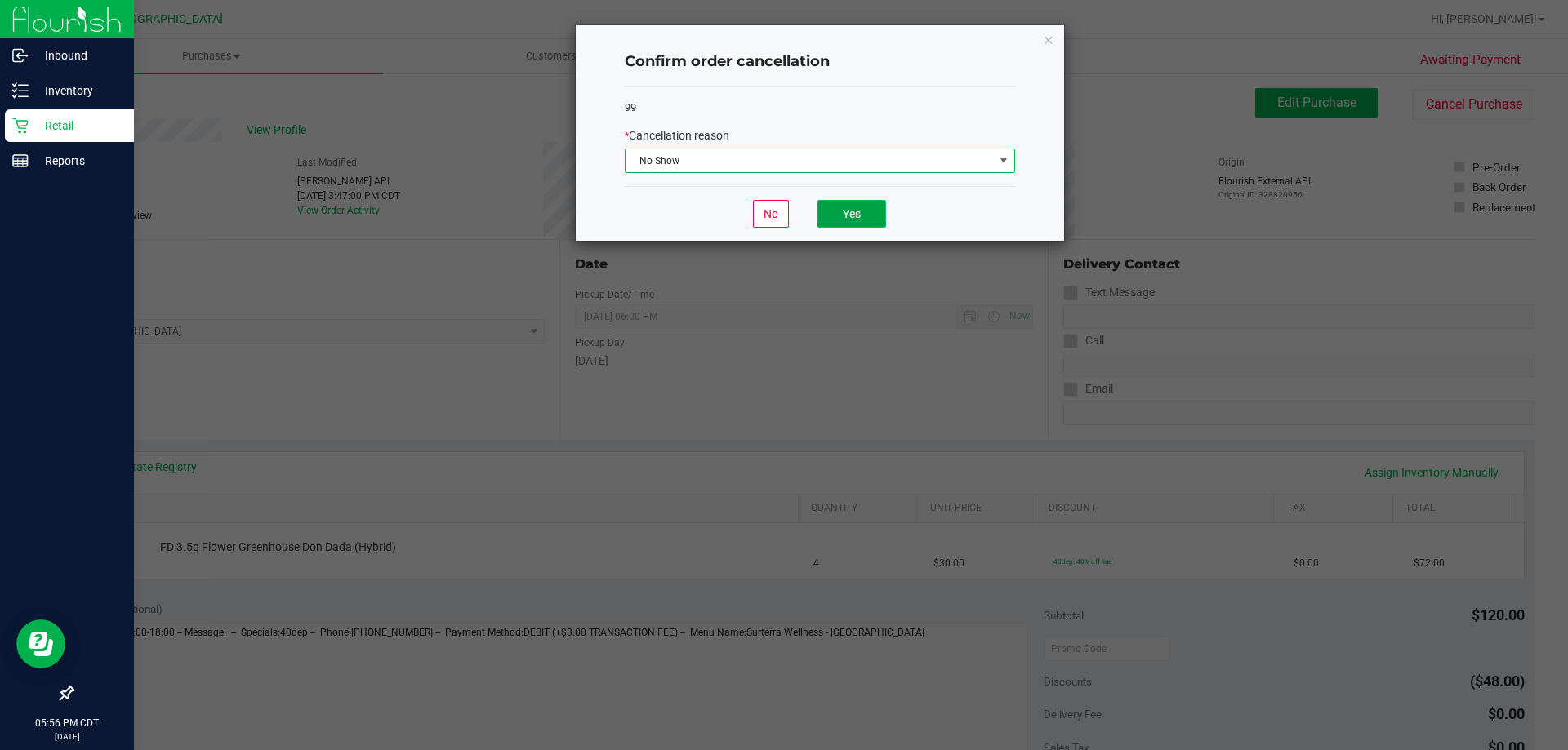
click at [810, 210] on button "Yes" at bounding box center [852, 213] width 69 height 27
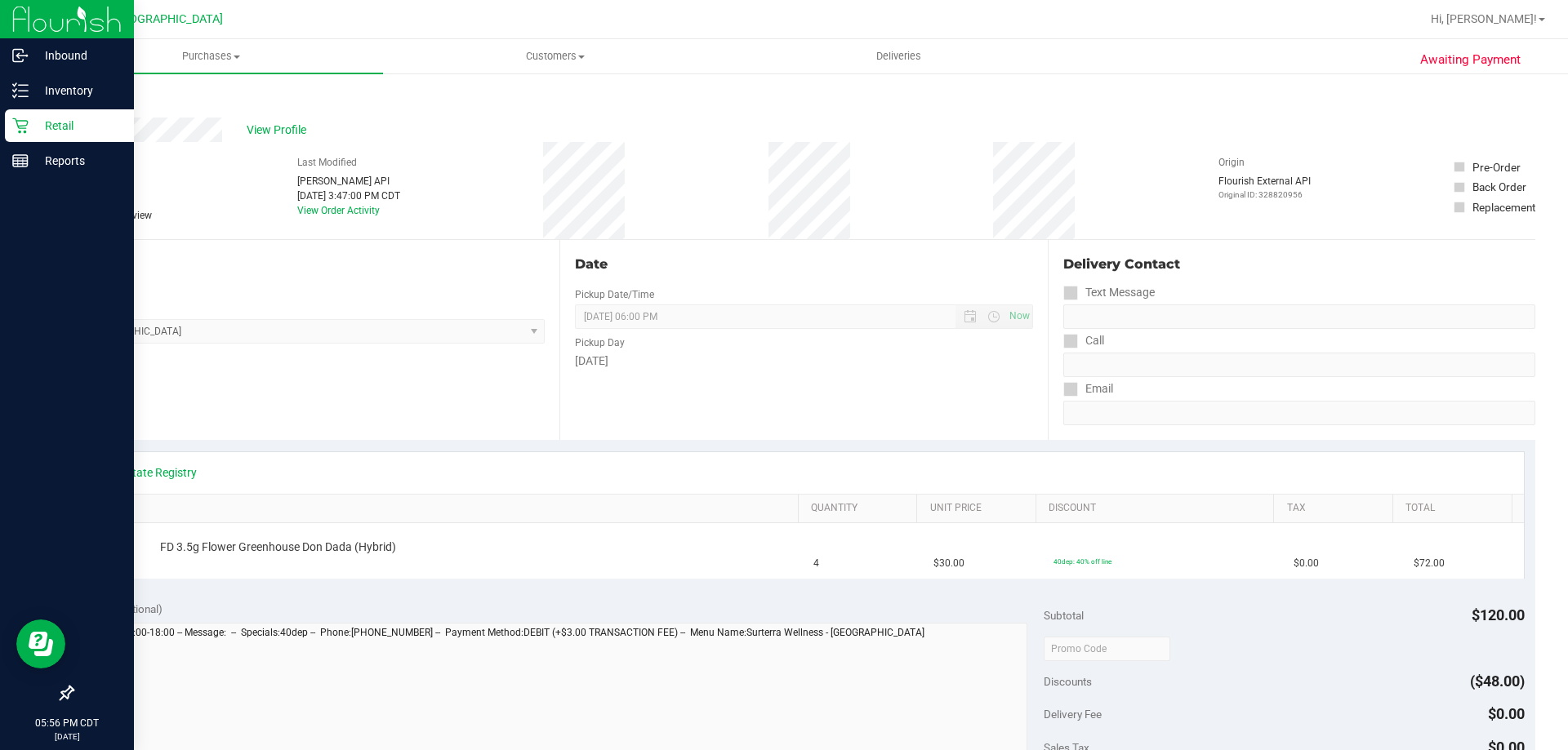
click at [82, 97] on link "Back" at bounding box center [84, 97] width 25 height 11
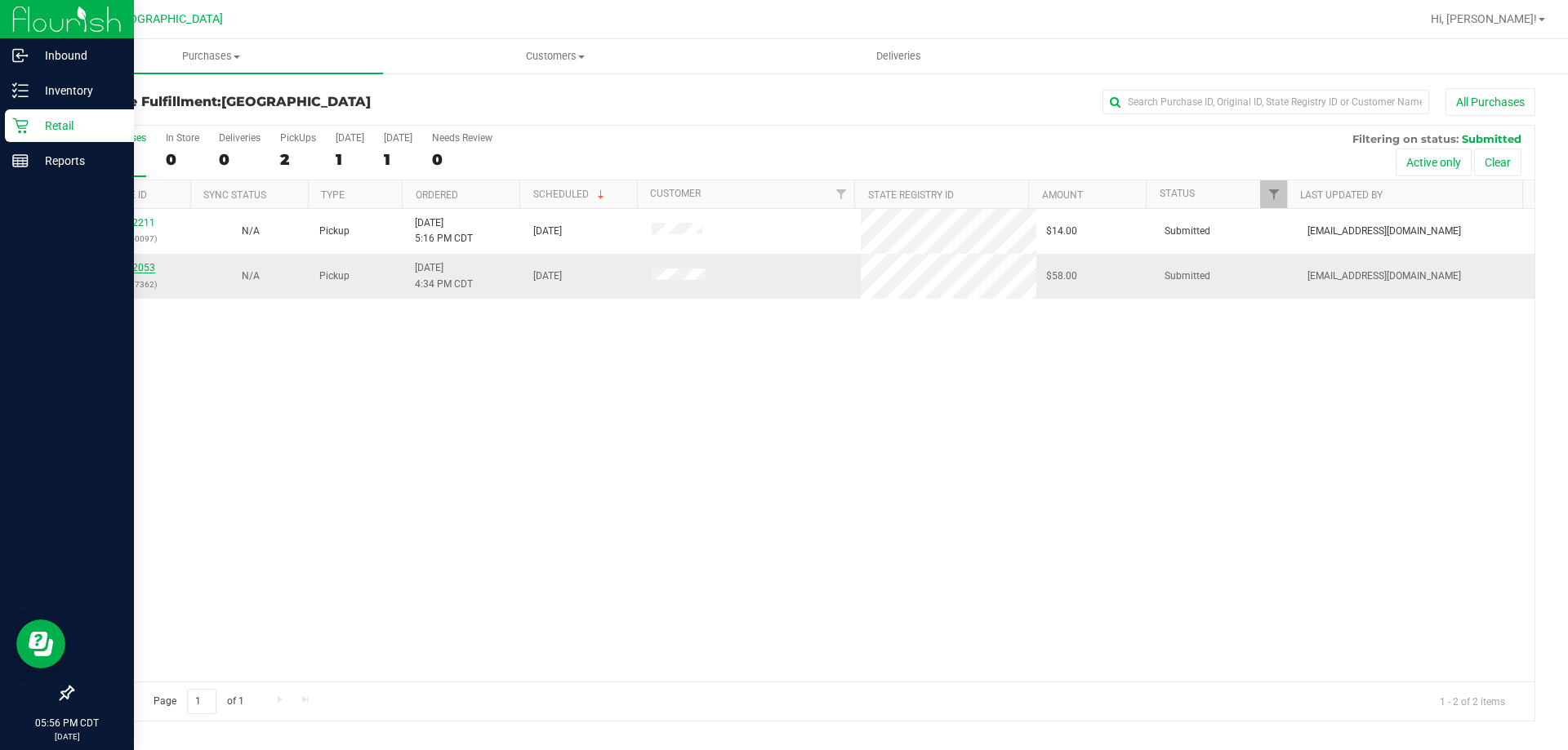
click at [120, 272] on link "12022053" at bounding box center [133, 267] width 46 height 11
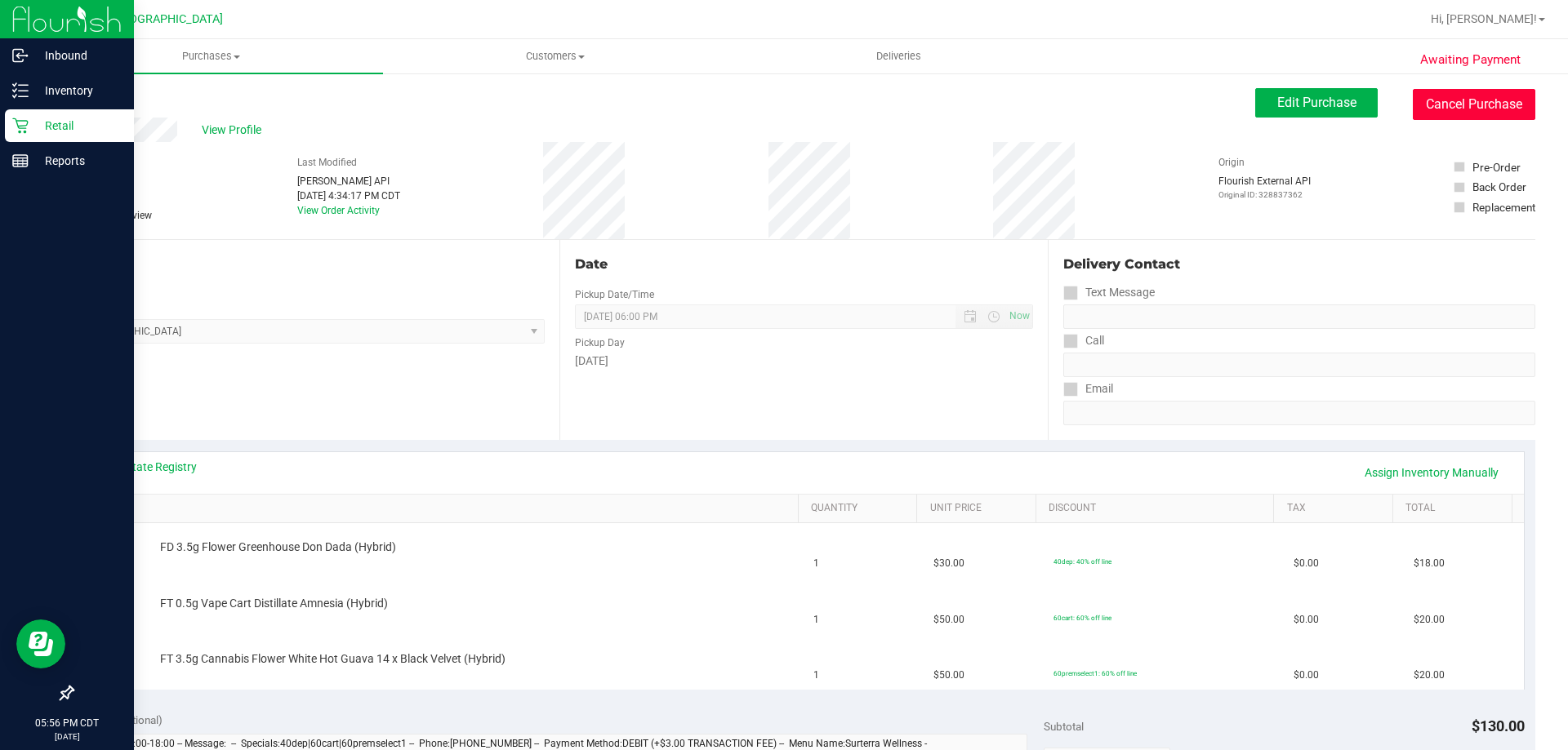
click at [810, 96] on button "Cancel Purchase" at bounding box center [1473, 104] width 122 height 31
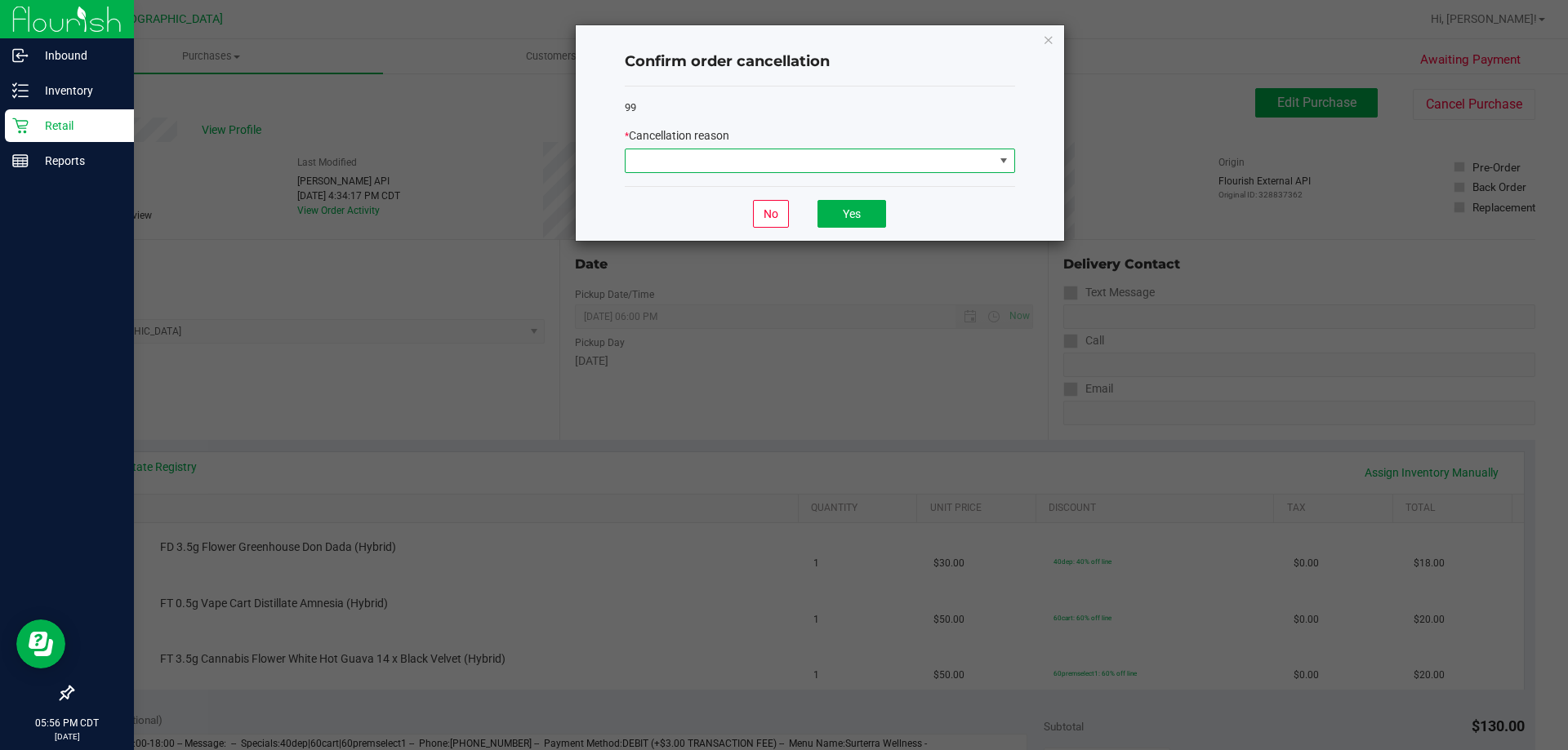
click at [779, 165] on span at bounding box center [809, 161] width 368 height 23
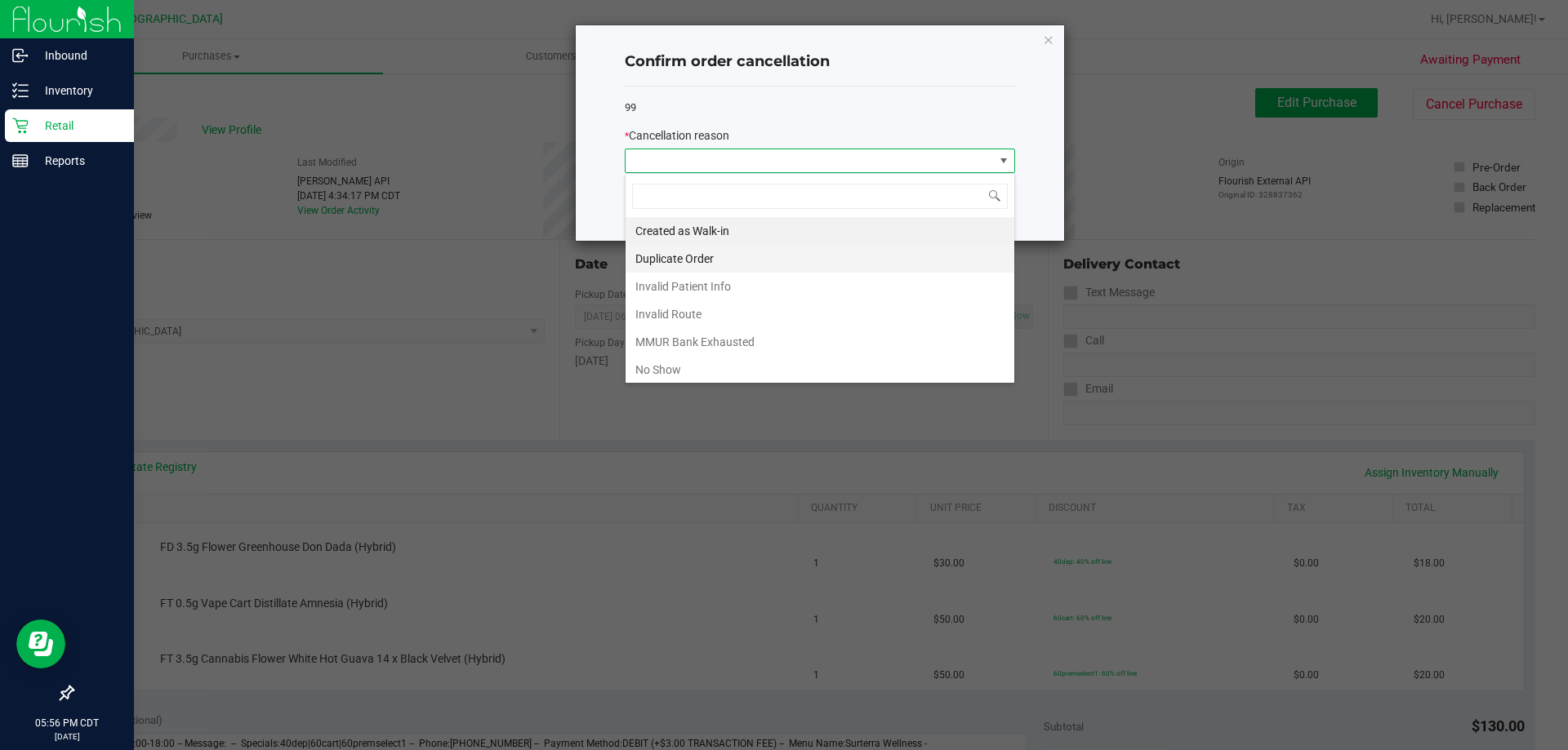
scroll to position [25, 390]
click at [672, 369] on li "No Show" at bounding box center [819, 370] width 388 height 27
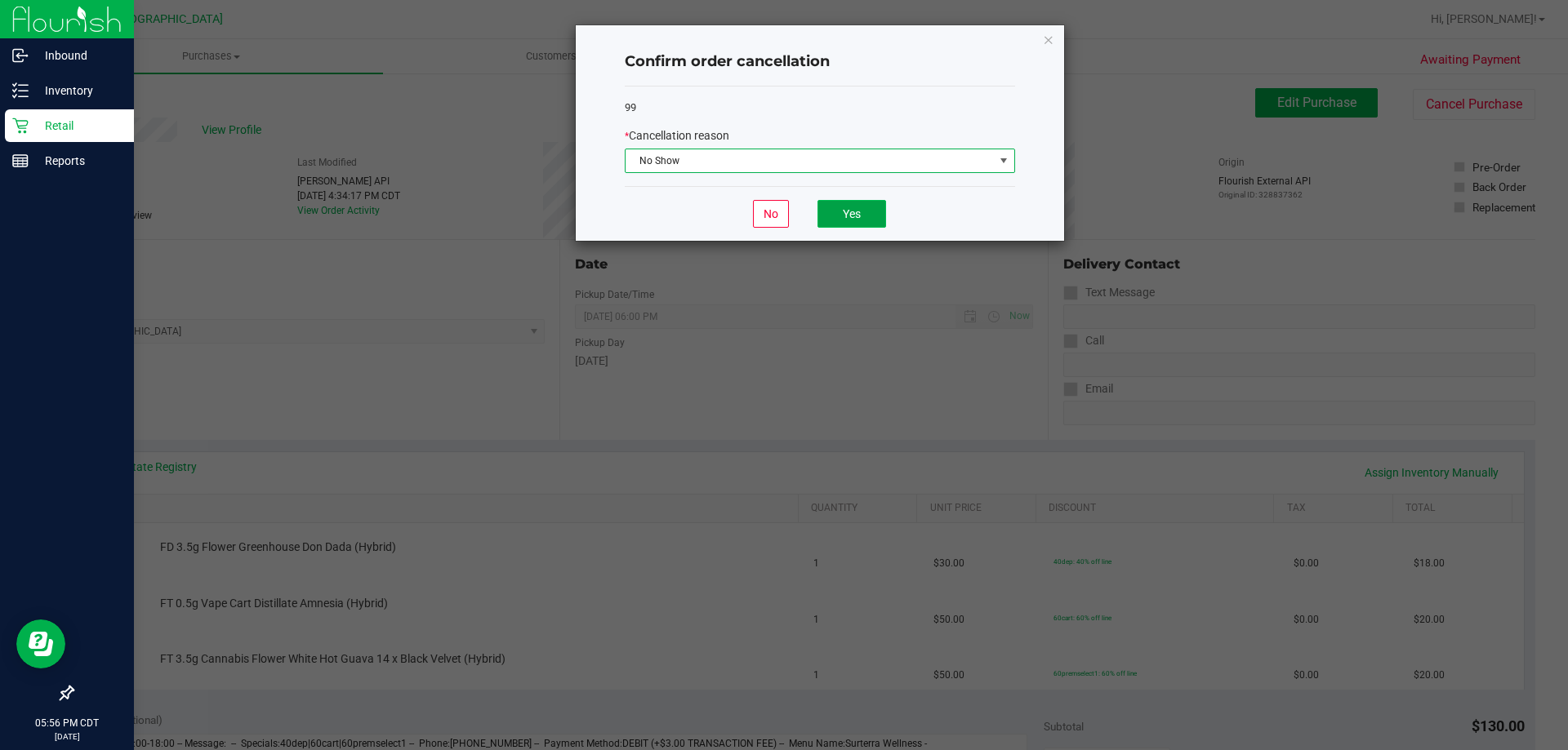
click at [810, 212] on button "Yes" at bounding box center [852, 213] width 69 height 27
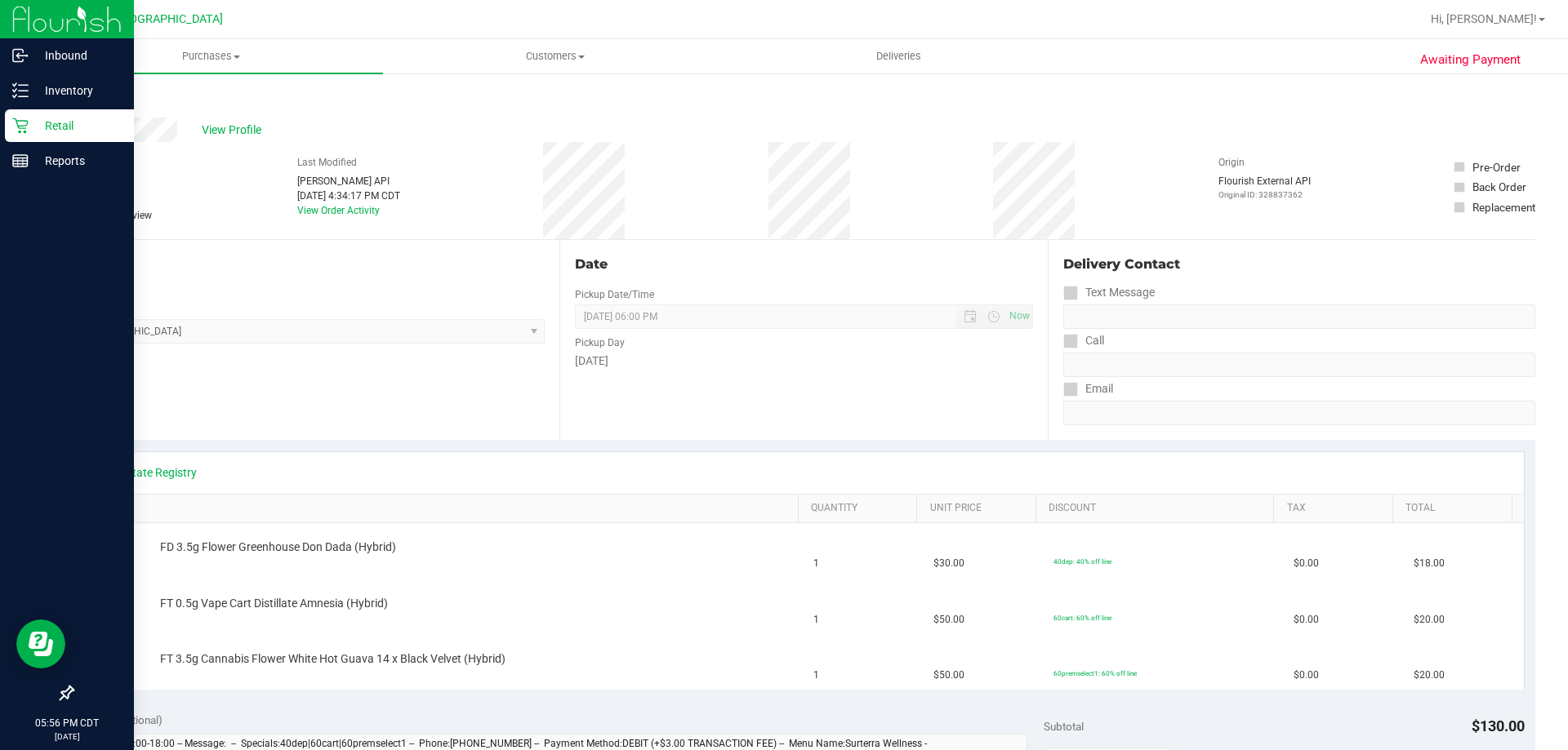
click at [80, 94] on link "Back" at bounding box center [84, 97] width 25 height 11
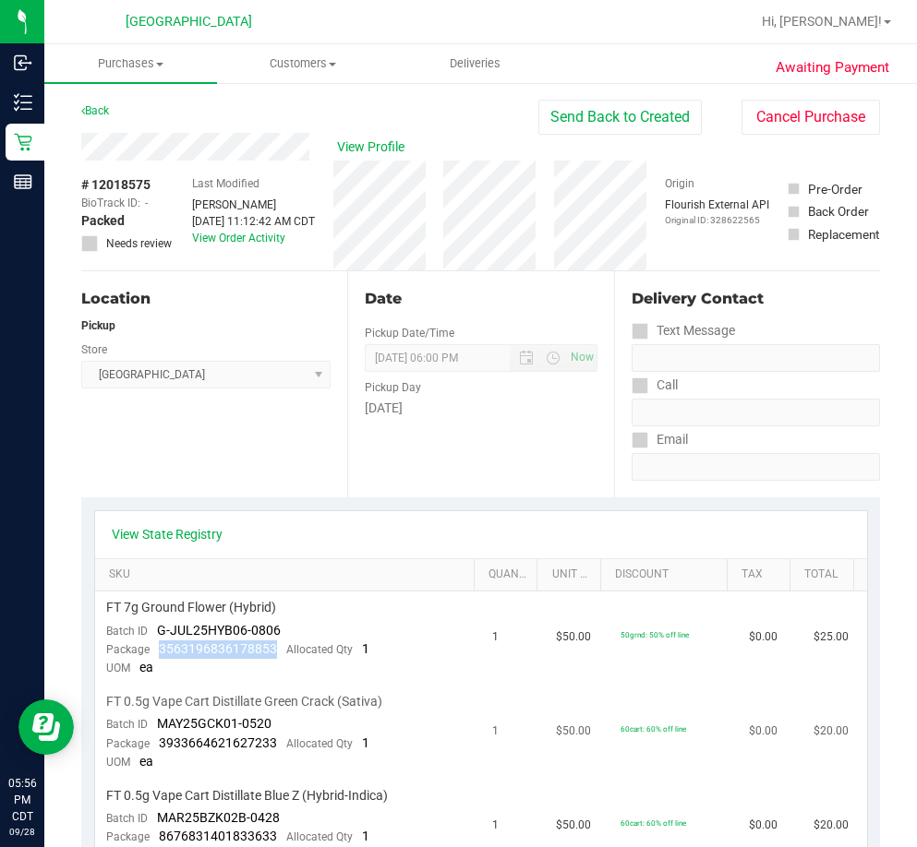
scroll to position [277, 0]
